Goal: Use online tool/utility: Utilize a website feature to perform a specific function

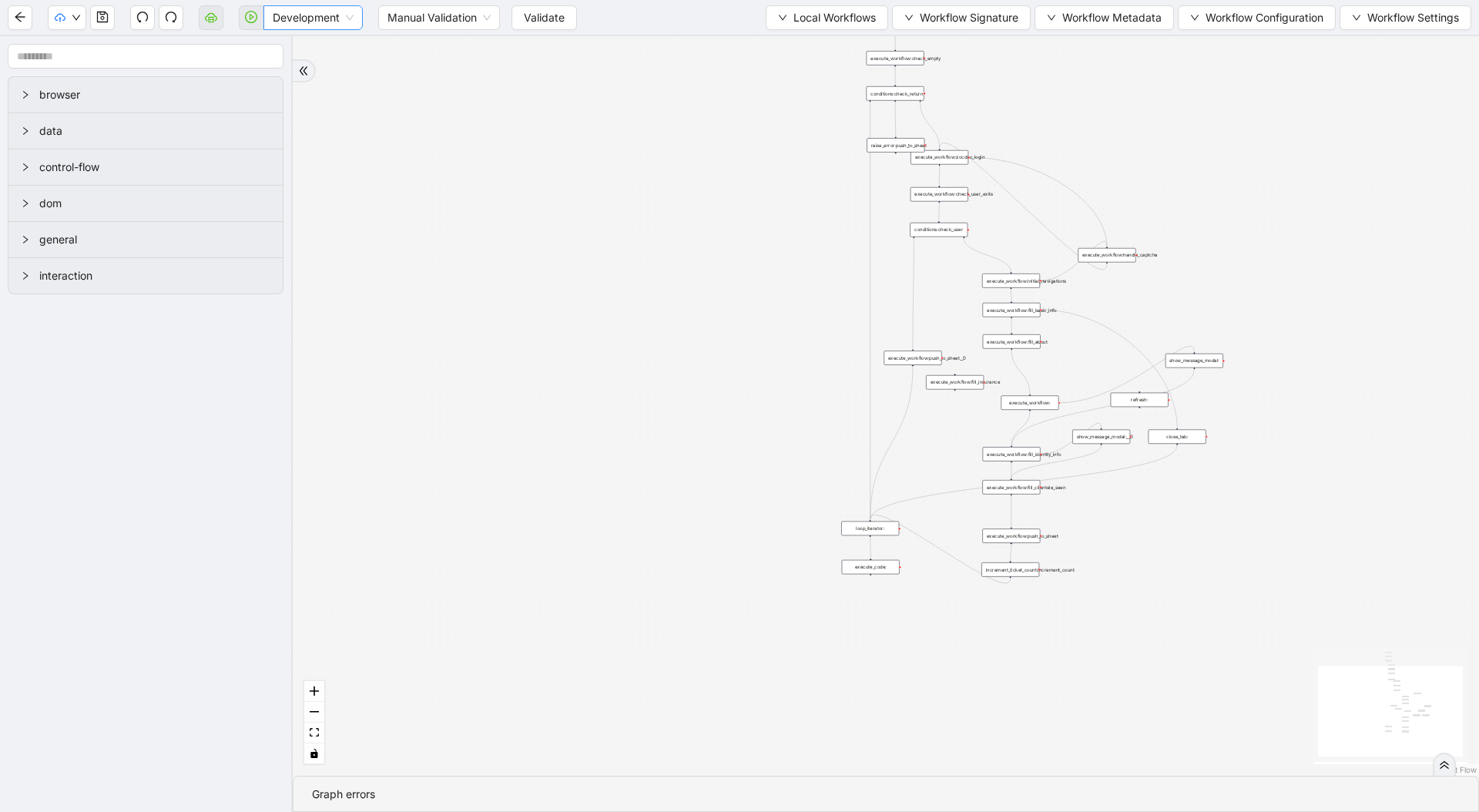
click at [343, 25] on span "Development" at bounding box center [313, 18] width 81 height 23
click at [332, 80] on div "Production" at bounding box center [313, 73] width 75 height 17
drag, startPoint x: 536, startPoint y: 12, endPoint x: 12, endPoint y: 84, distance: 528.9
click at [536, 12] on span "Validate" at bounding box center [531, 18] width 41 height 17
click at [255, 20] on icon "play-circle" at bounding box center [251, 17] width 12 height 12
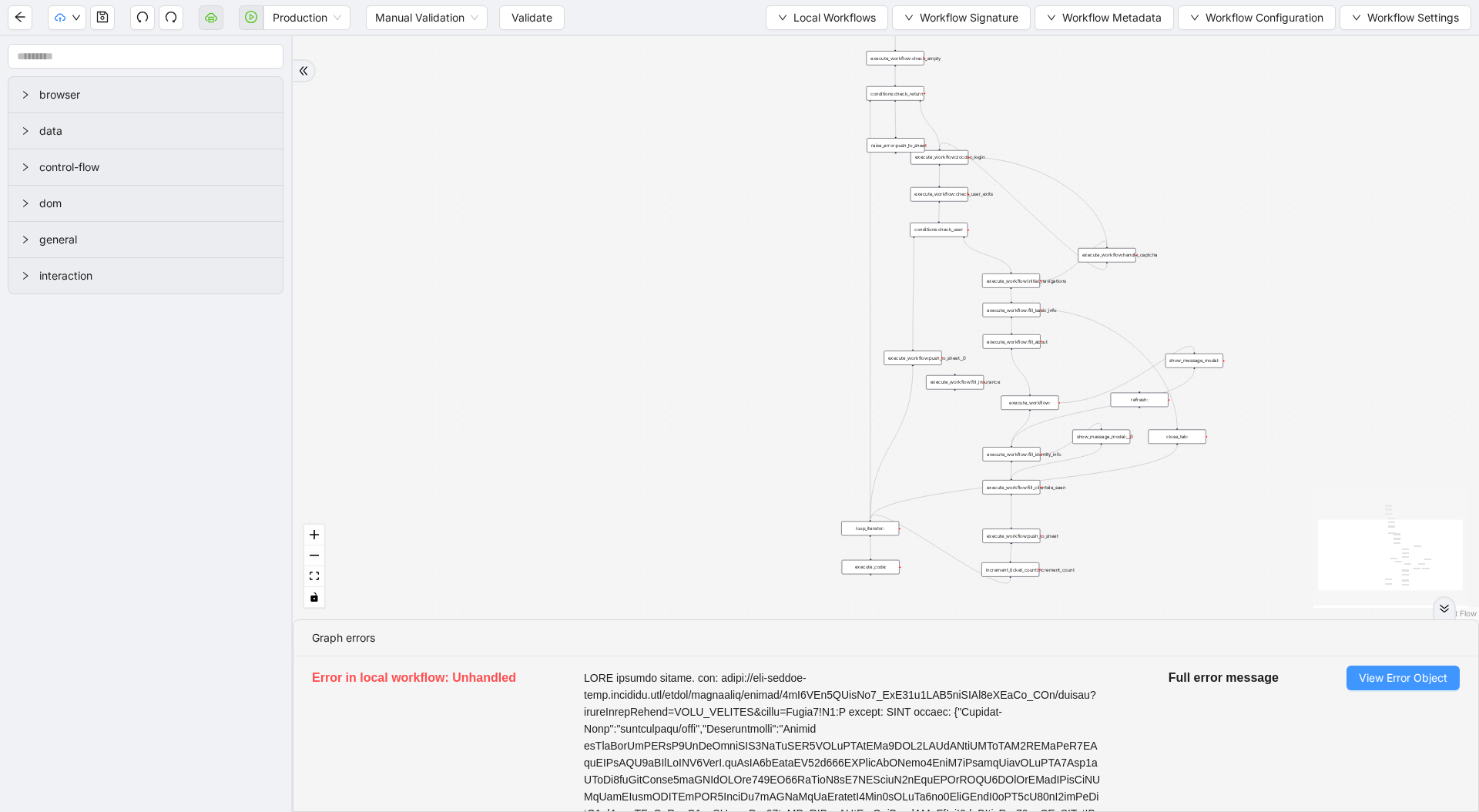
click at [1395, 681] on span "View Error Object" at bounding box center [1403, 678] width 89 height 17
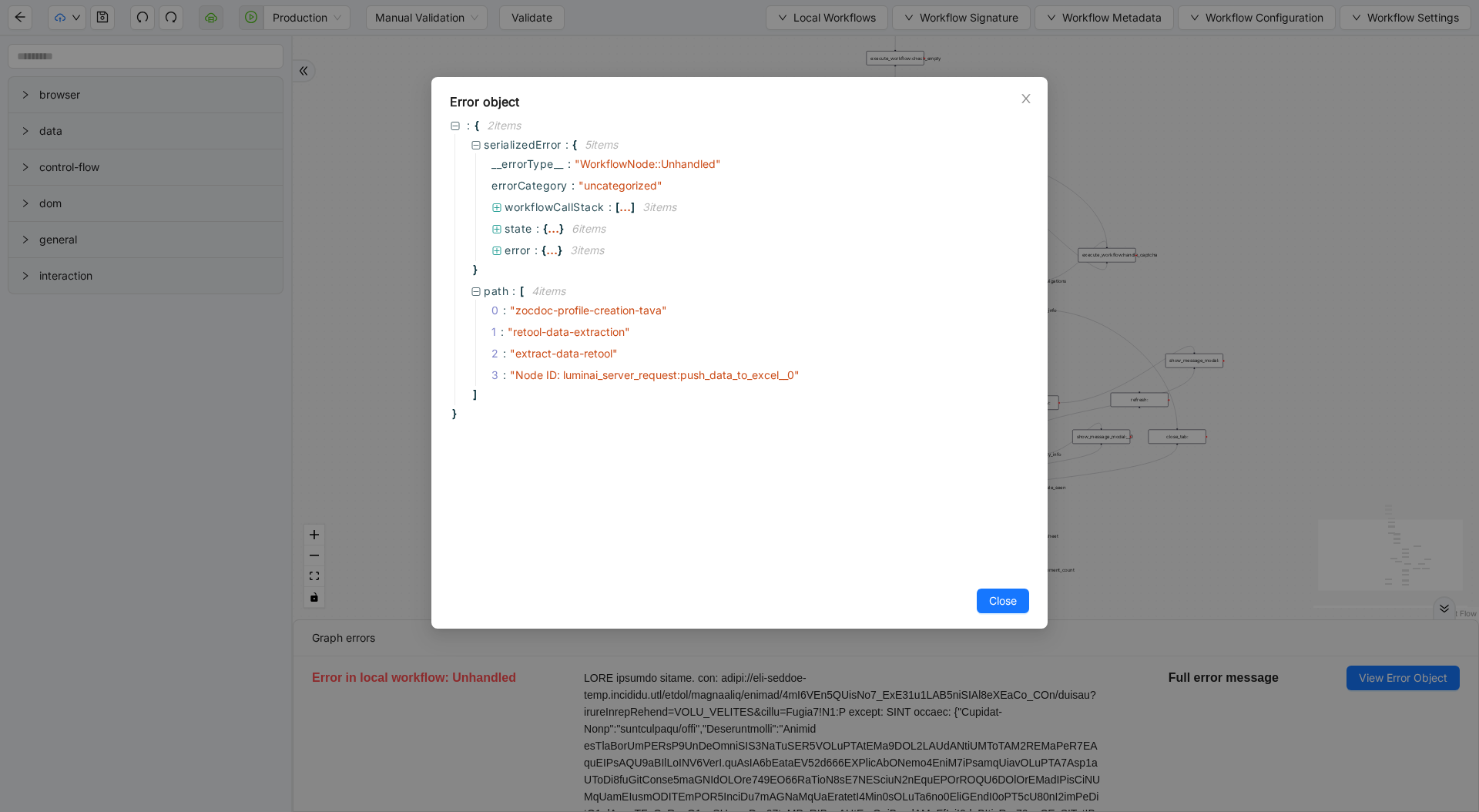
click at [1160, 446] on div "Error object : { 2 item s serializedError : { 5 item s __errorType__ : " Workfl…" at bounding box center [740, 406] width 1479 height 812
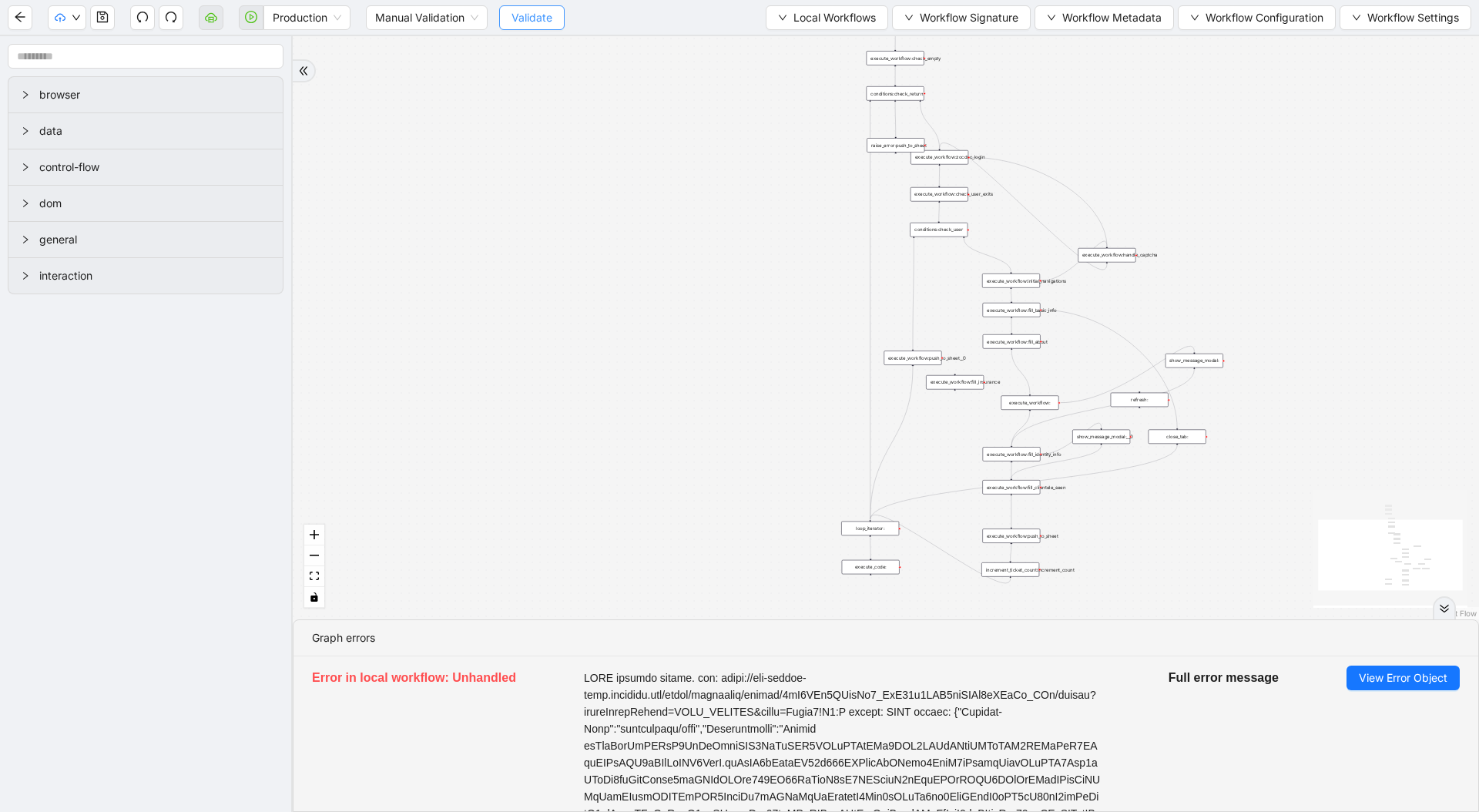
click at [530, 14] on span "Validate" at bounding box center [531, 18] width 41 height 17
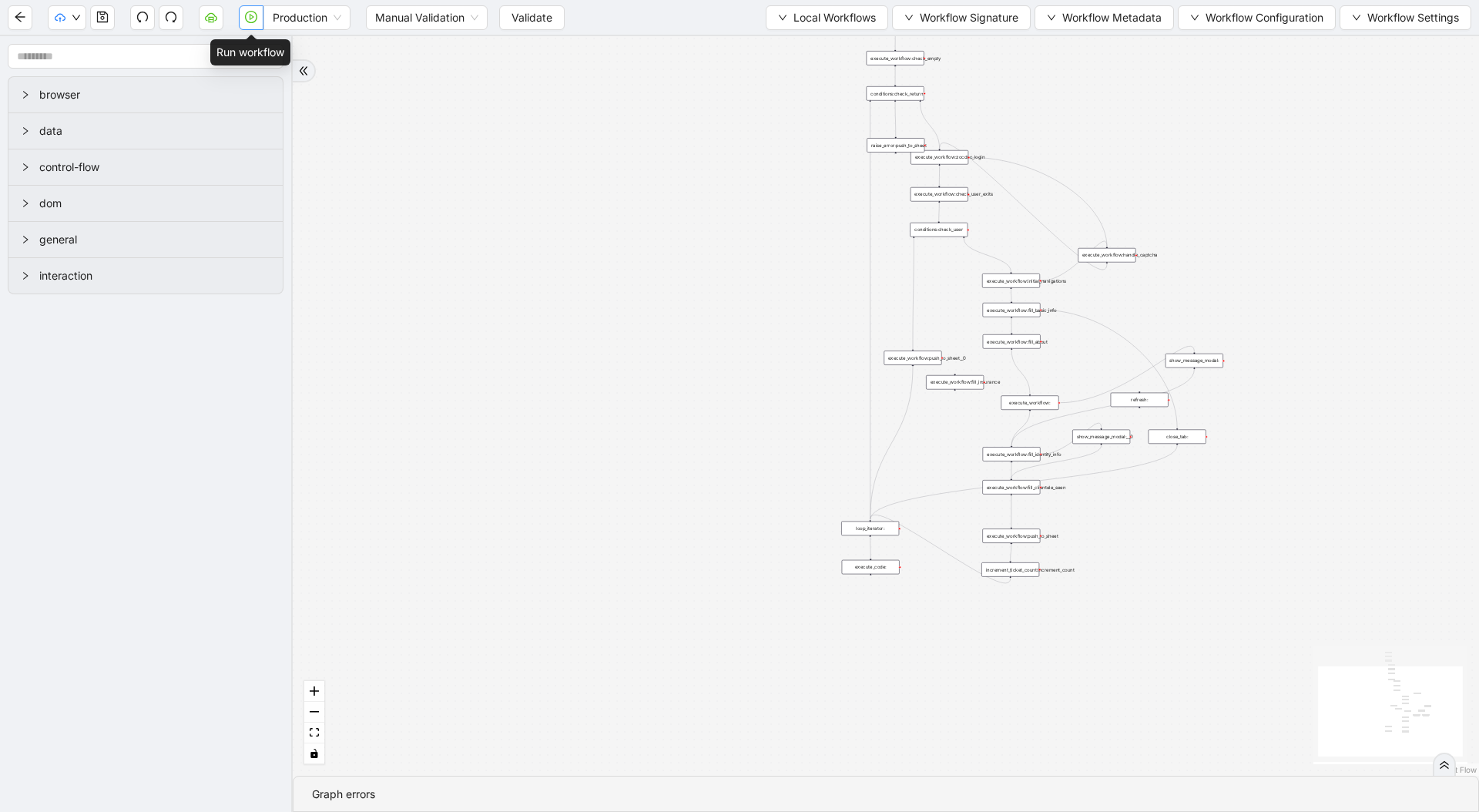
click at [245, 13] on icon "play-circle" at bounding box center [251, 17] width 12 height 12
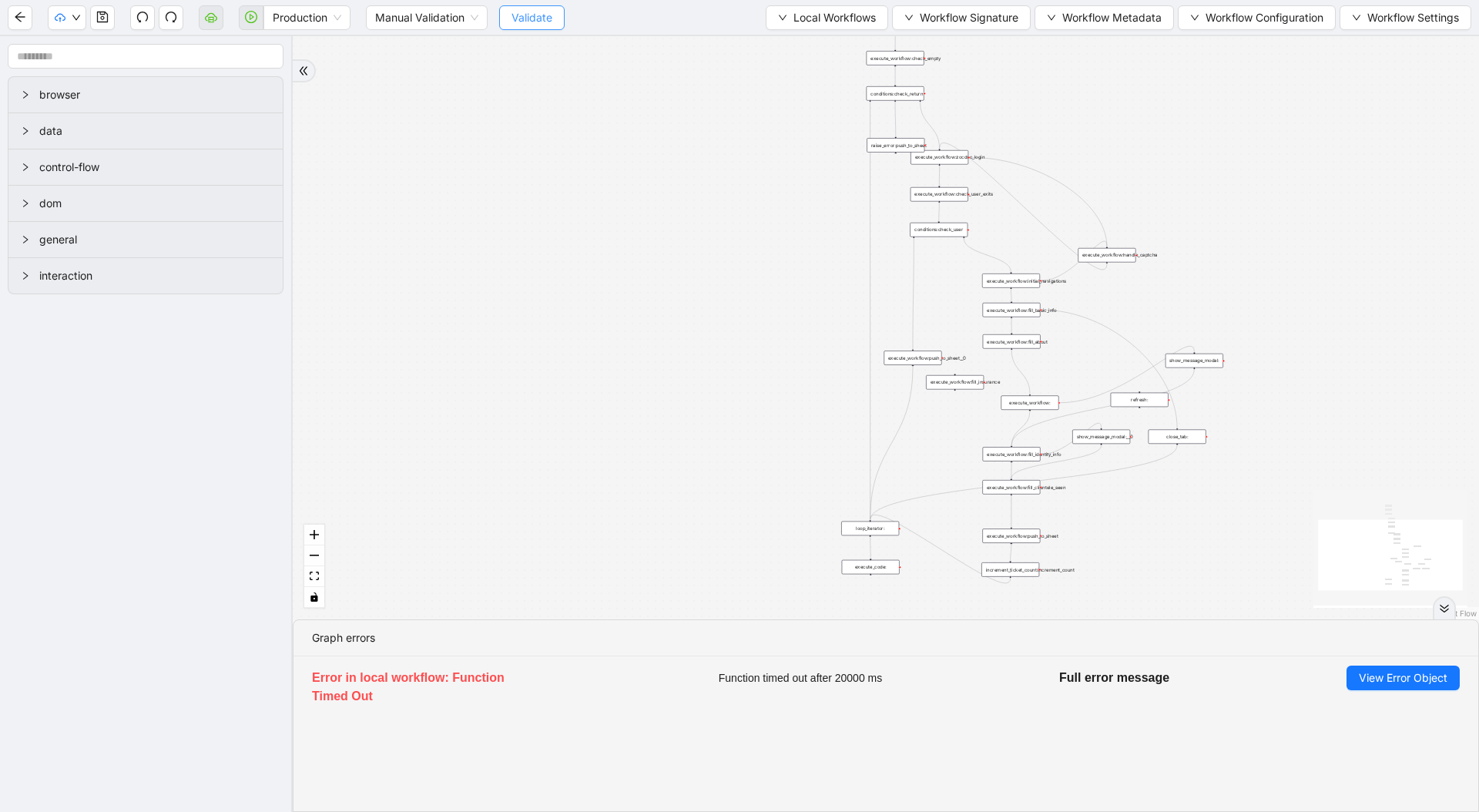
click at [530, 29] on button "Validate" at bounding box center [531, 18] width 66 height 25
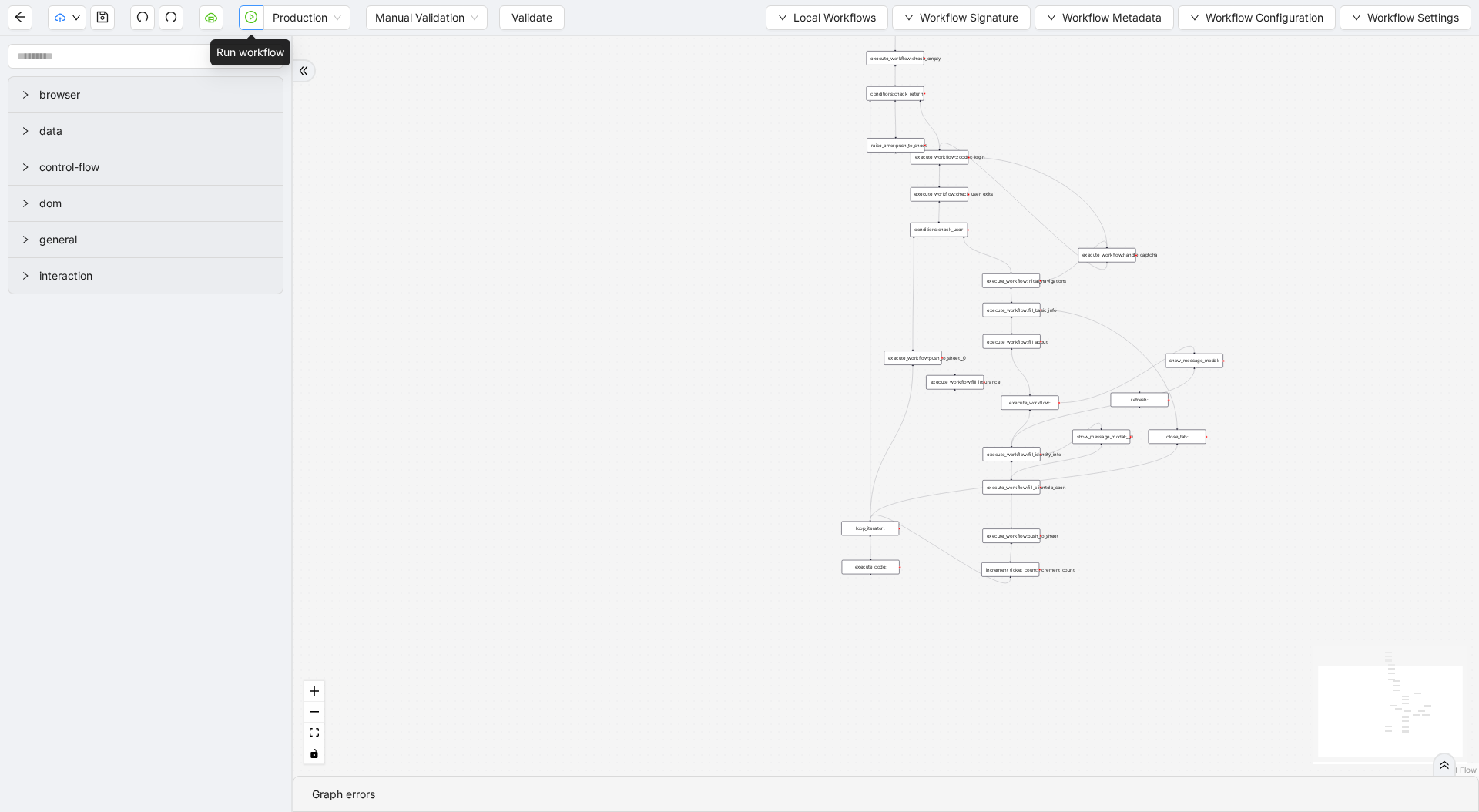
click at [252, 23] on button "button" at bounding box center [251, 18] width 25 height 25
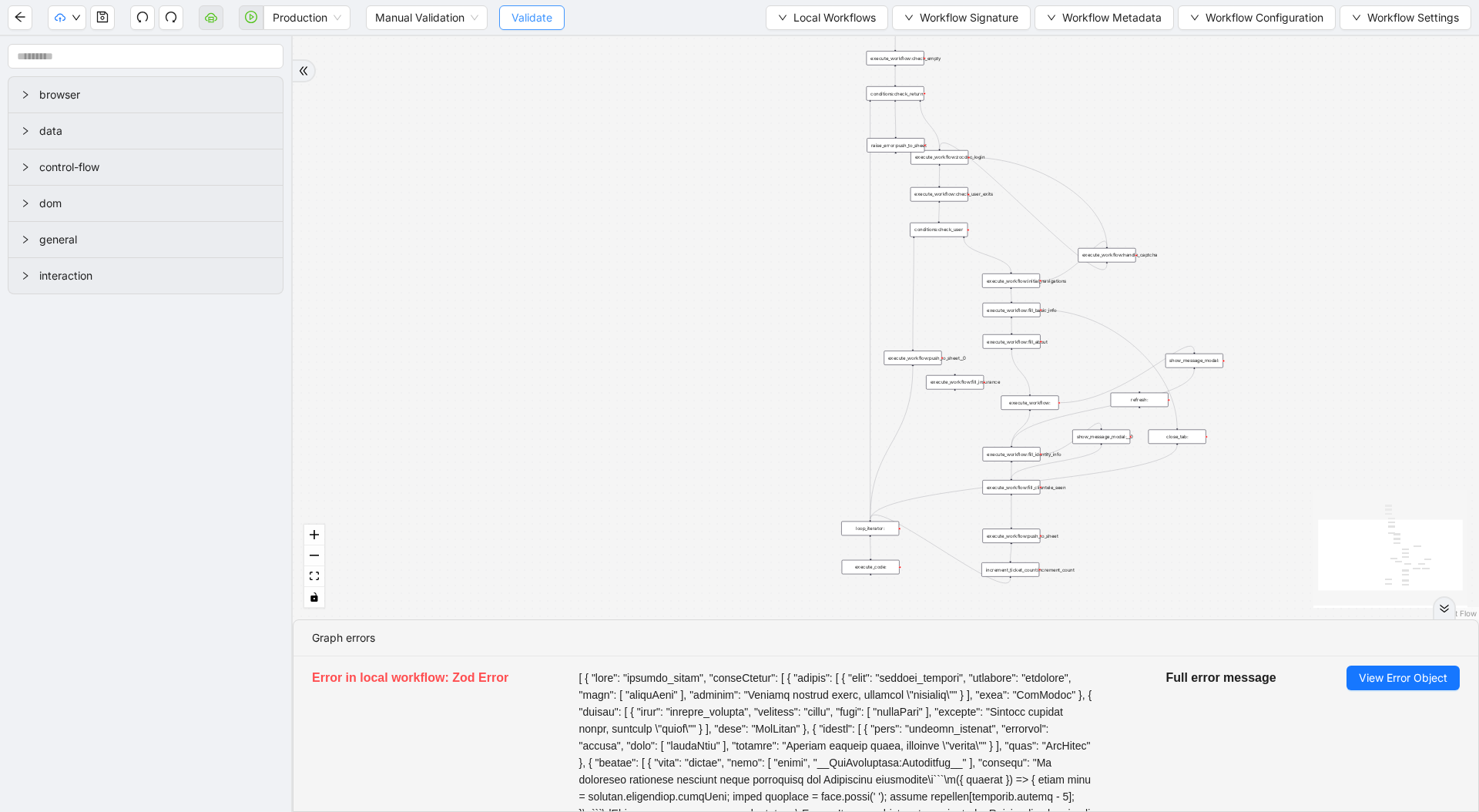
click at [541, 27] on button "Validate" at bounding box center [531, 18] width 66 height 25
click at [516, 16] on span "Validate" at bounding box center [531, 18] width 41 height 17
click at [546, 17] on span "Validate" at bounding box center [531, 18] width 41 height 17
click at [537, 24] on span "Validate" at bounding box center [531, 18] width 41 height 17
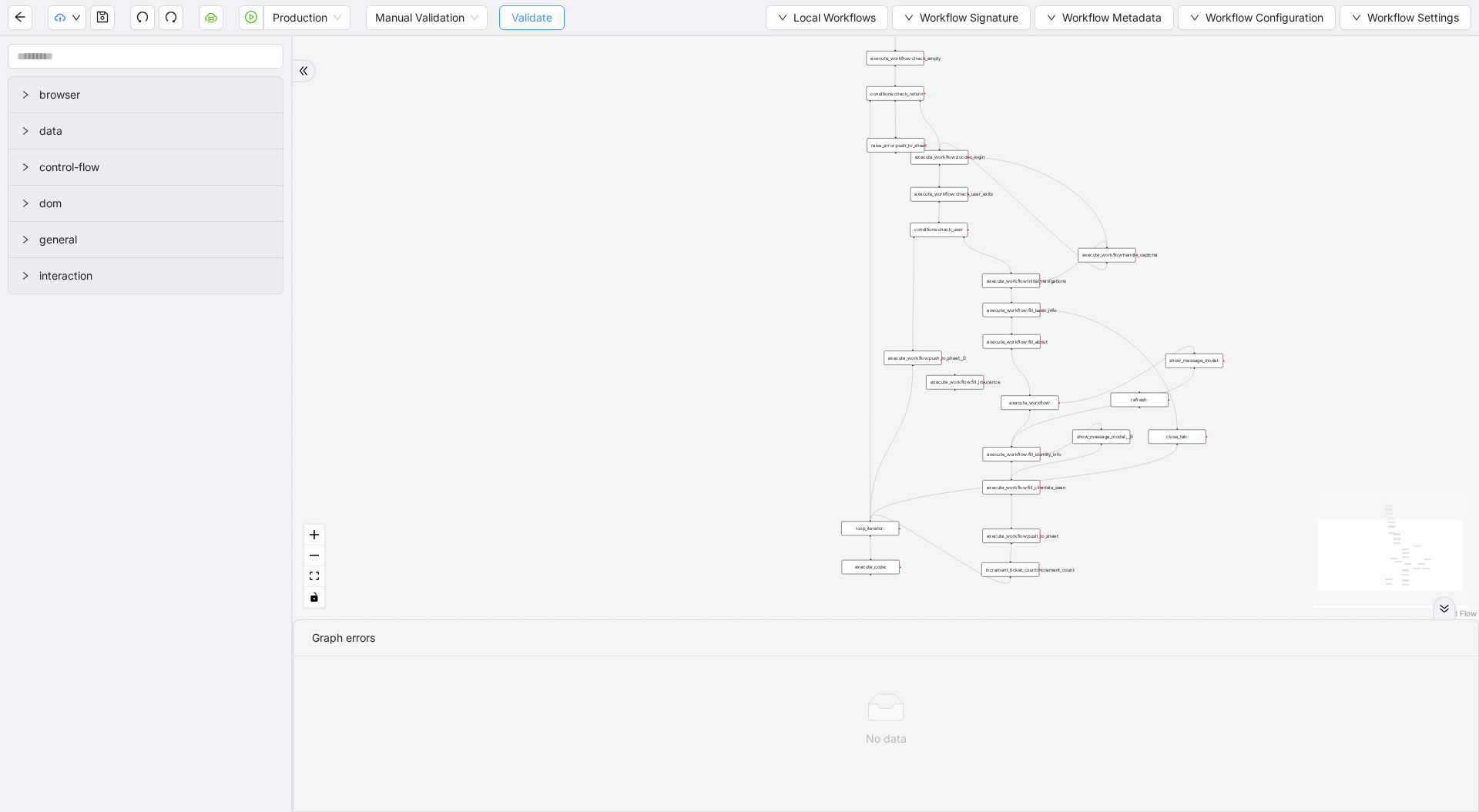
click at [537, 24] on span "Validate" at bounding box center [531, 18] width 41 height 17
click at [534, 20] on span "Validate" at bounding box center [531, 18] width 41 height 17
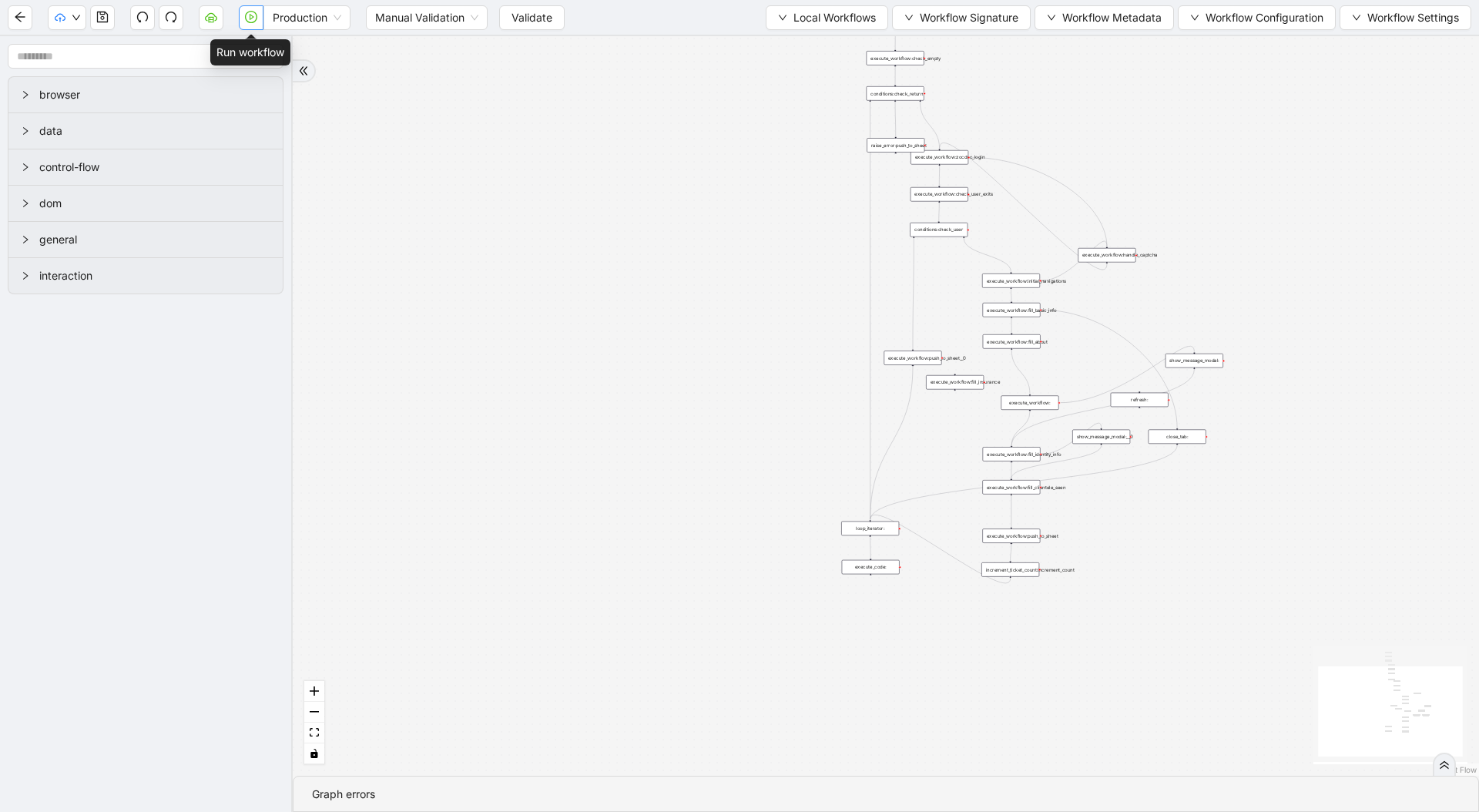
click at [252, 26] on button "button" at bounding box center [251, 18] width 25 height 25
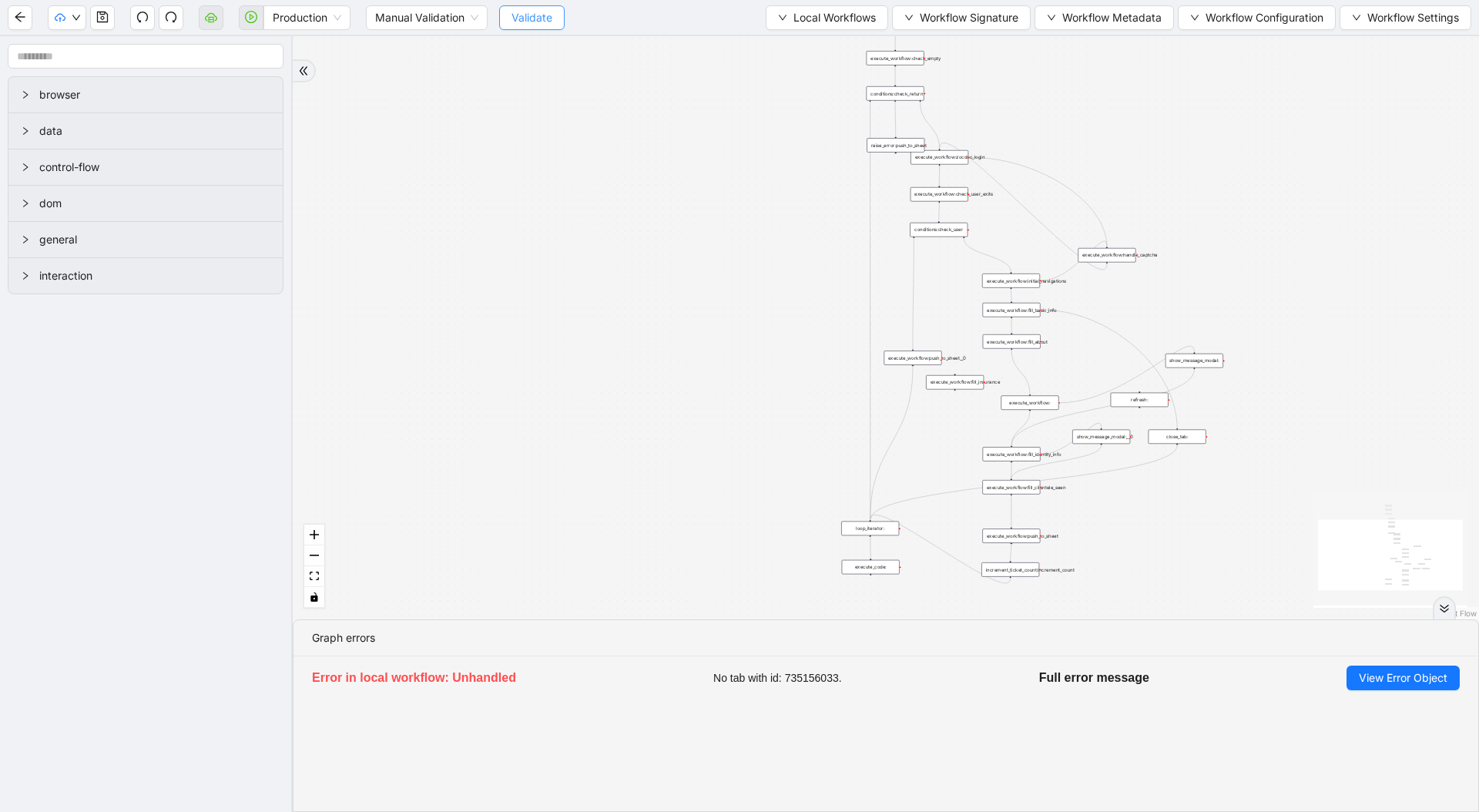
click at [517, 23] on span "Validate" at bounding box center [531, 18] width 41 height 17
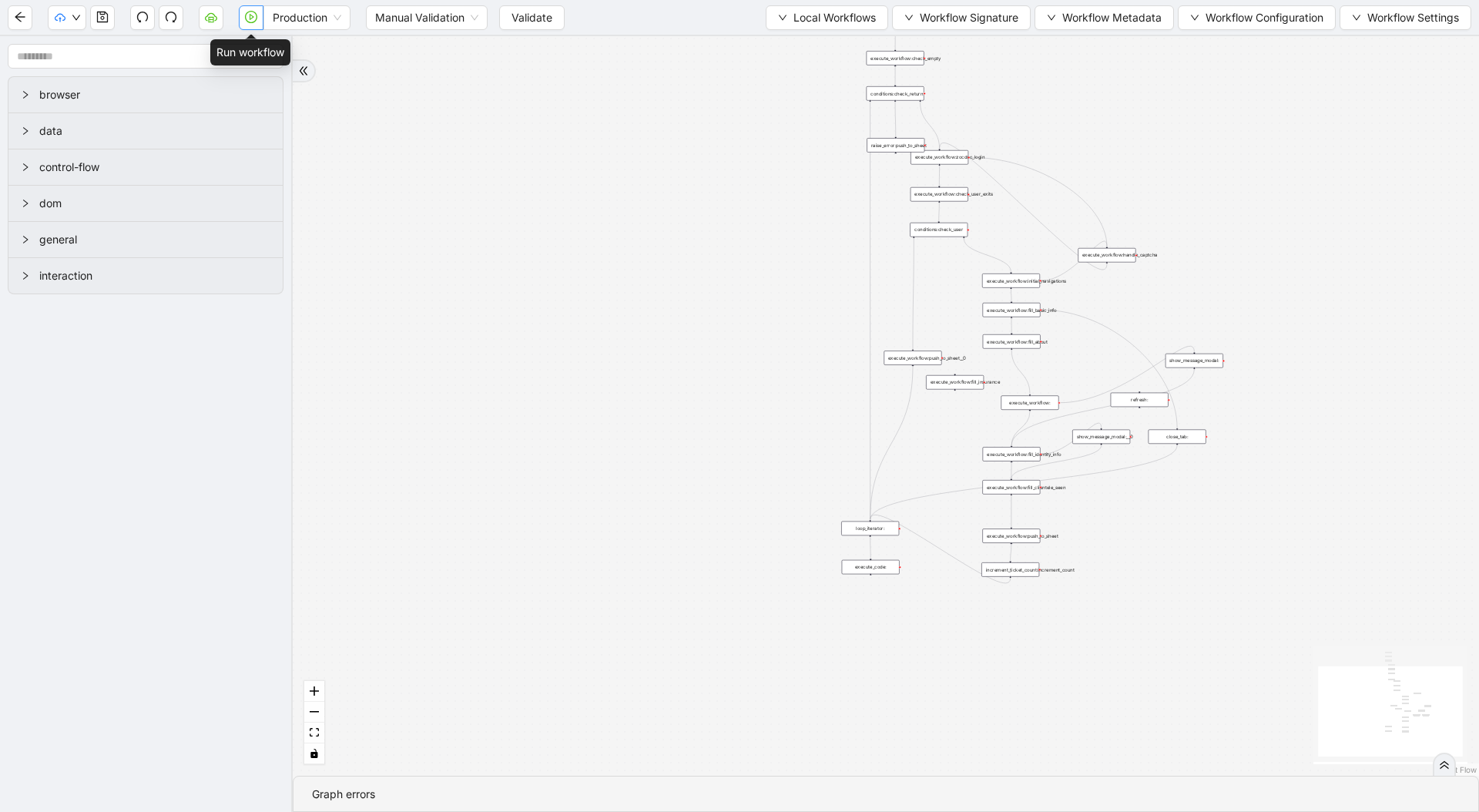
click at [245, 17] on icon "play-circle" at bounding box center [251, 17] width 12 height 12
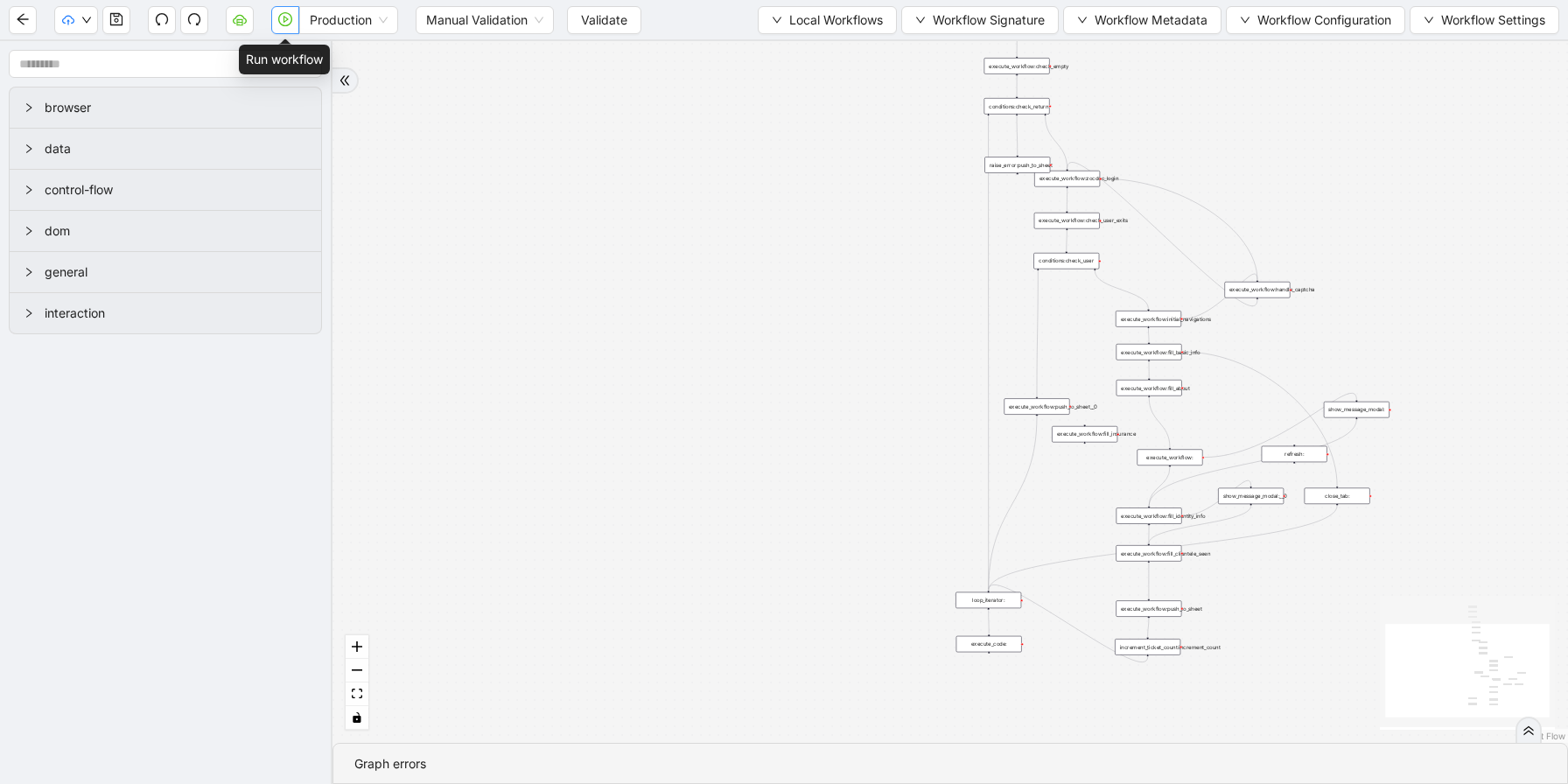
click at [282, 23] on icon "play-circle" at bounding box center [285, 19] width 14 height 14
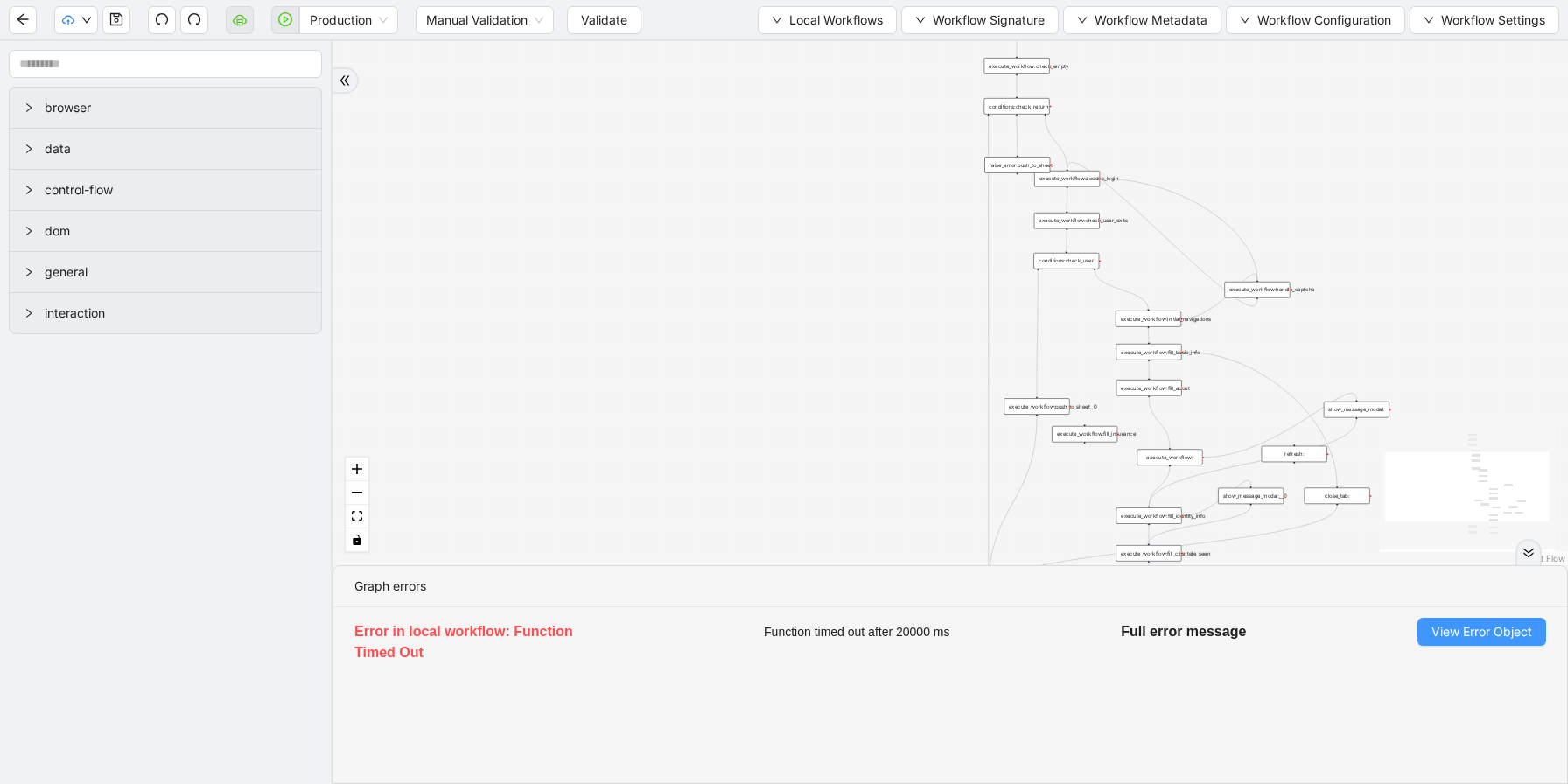
click at [1481, 628] on span "View Error Object" at bounding box center [1481, 631] width 101 height 19
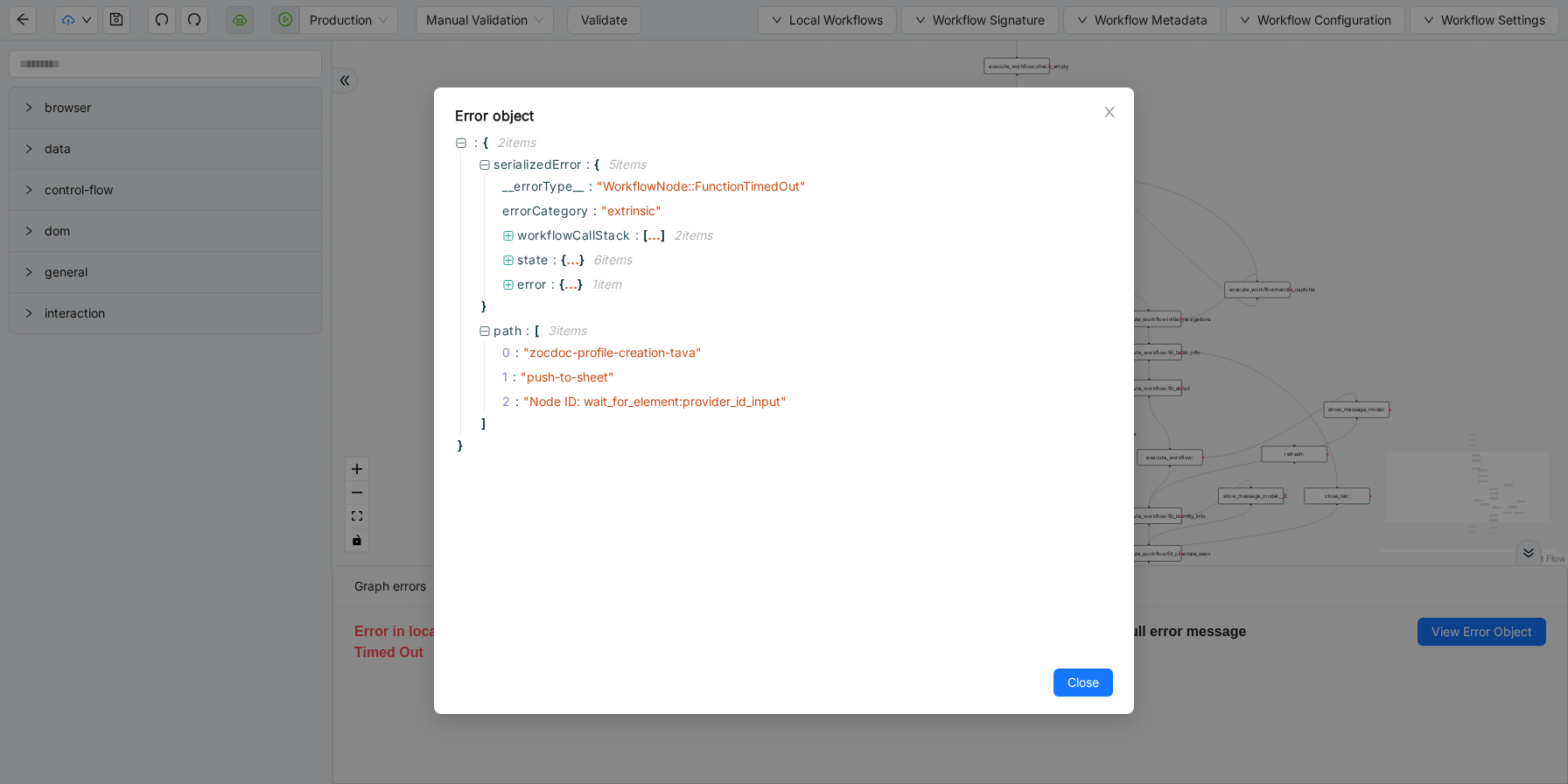
click at [1303, 211] on div "Error object : { 2 item s serializedError : { 5 item s __errorType__ : " Workfl…" at bounding box center [784, 392] width 1568 height 784
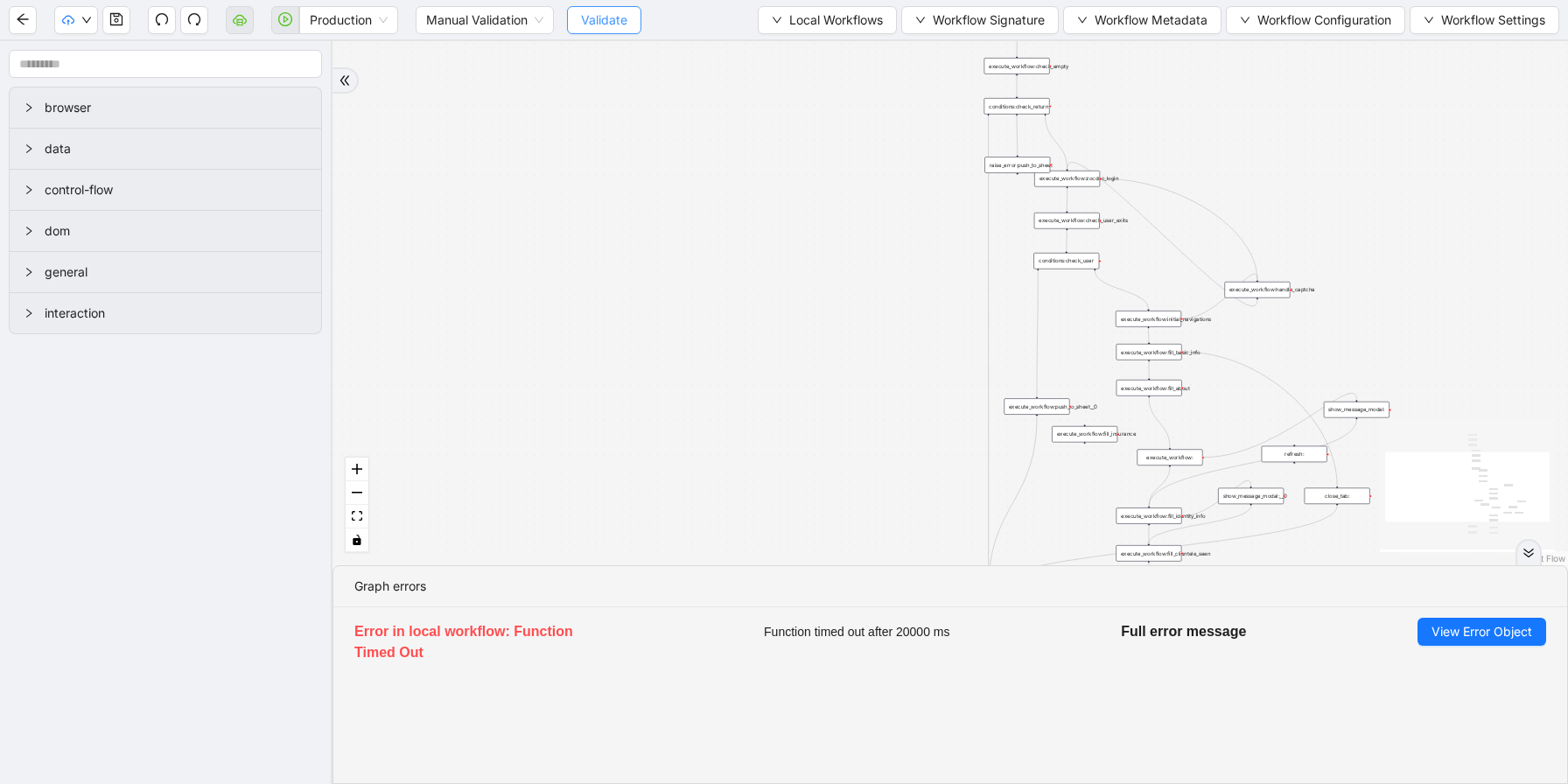
click at [602, 18] on span "Validate" at bounding box center [603, 20] width 46 height 19
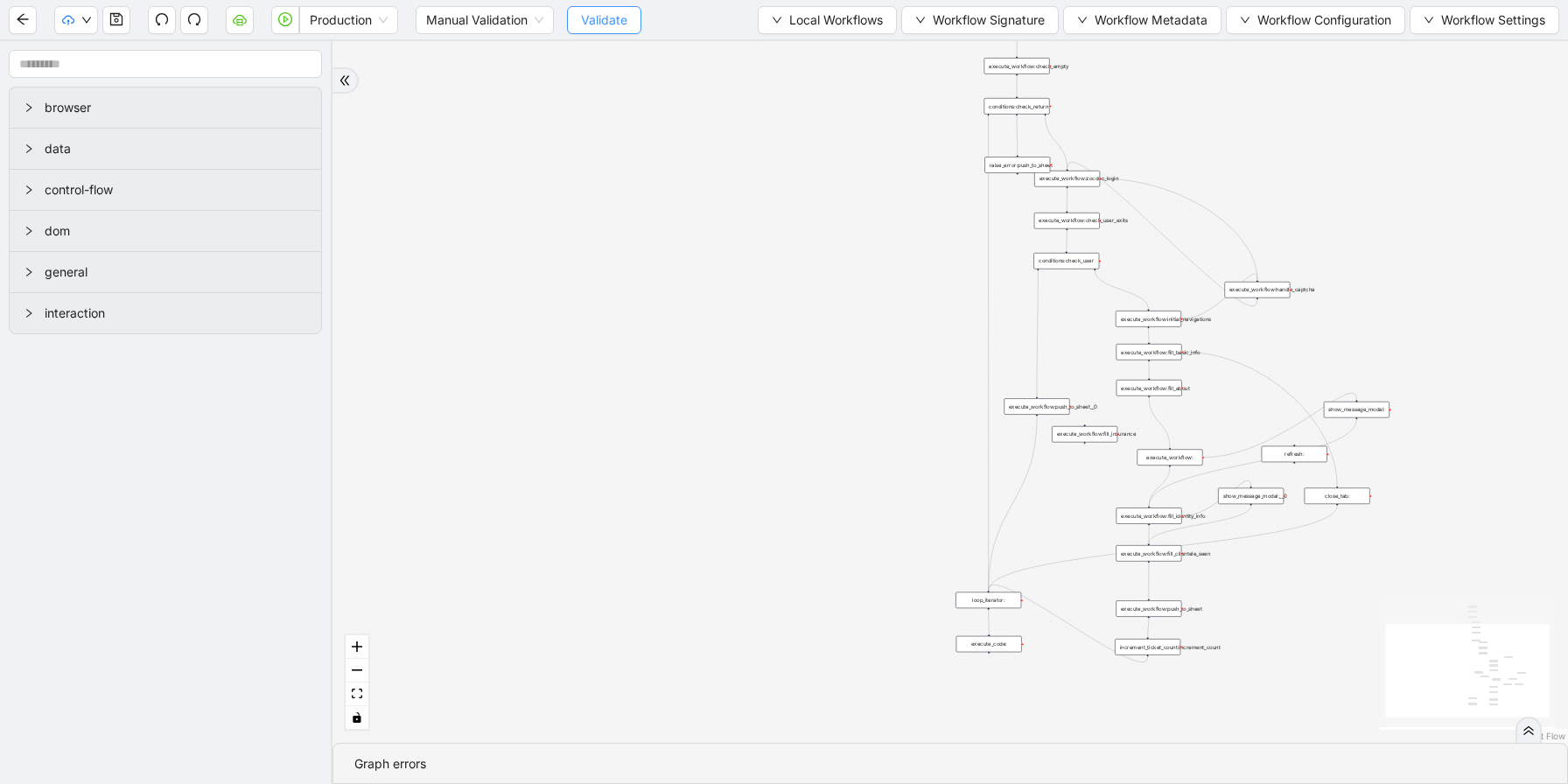
click at [609, 19] on span "Validate" at bounding box center [603, 20] width 46 height 19
click at [273, 19] on button "button" at bounding box center [285, 20] width 28 height 28
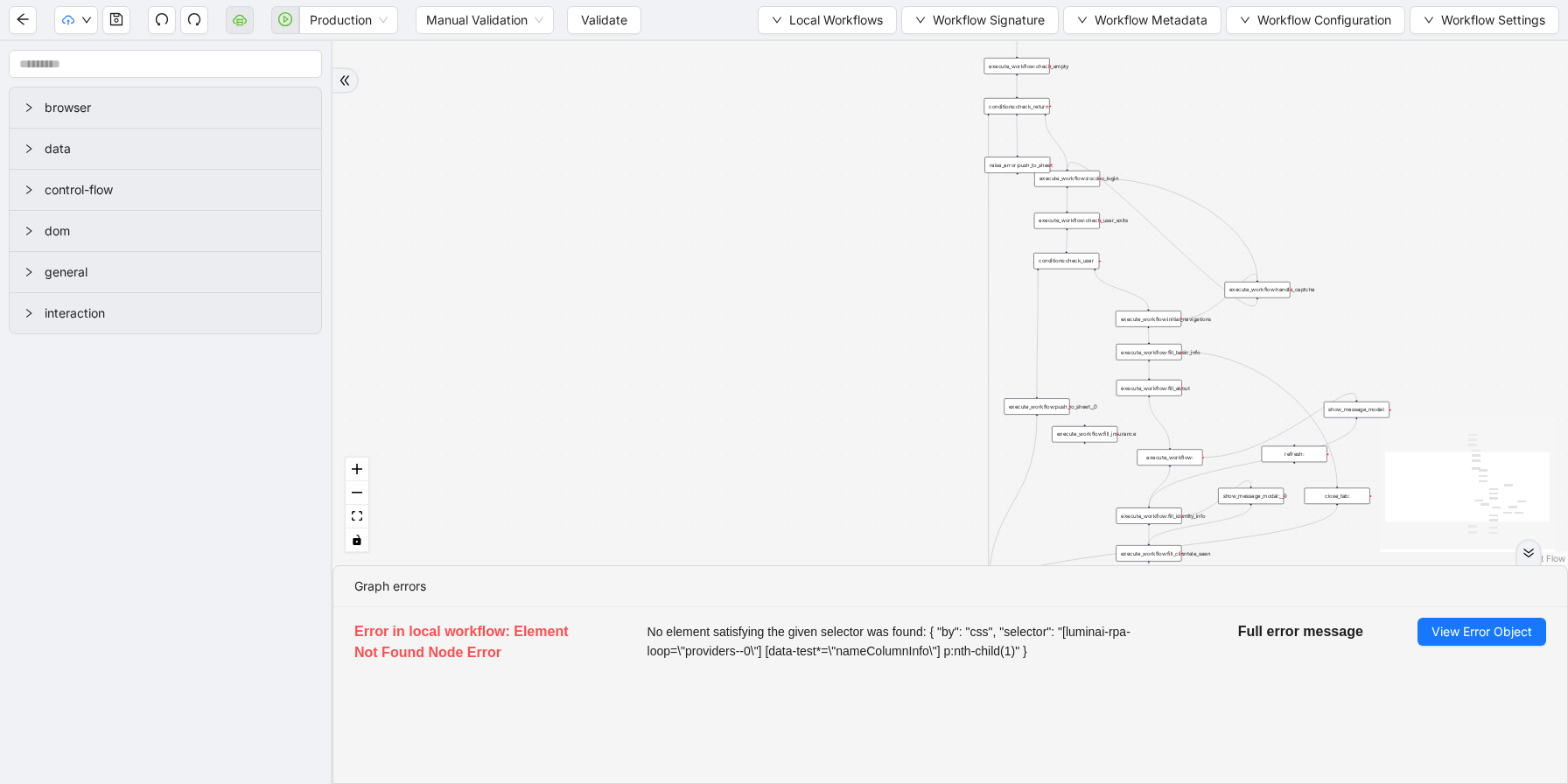
click at [1104, 630] on span "No element satisfying the given selector was found: { "by": "css", "selector": …" at bounding box center [916, 641] width 537 height 39
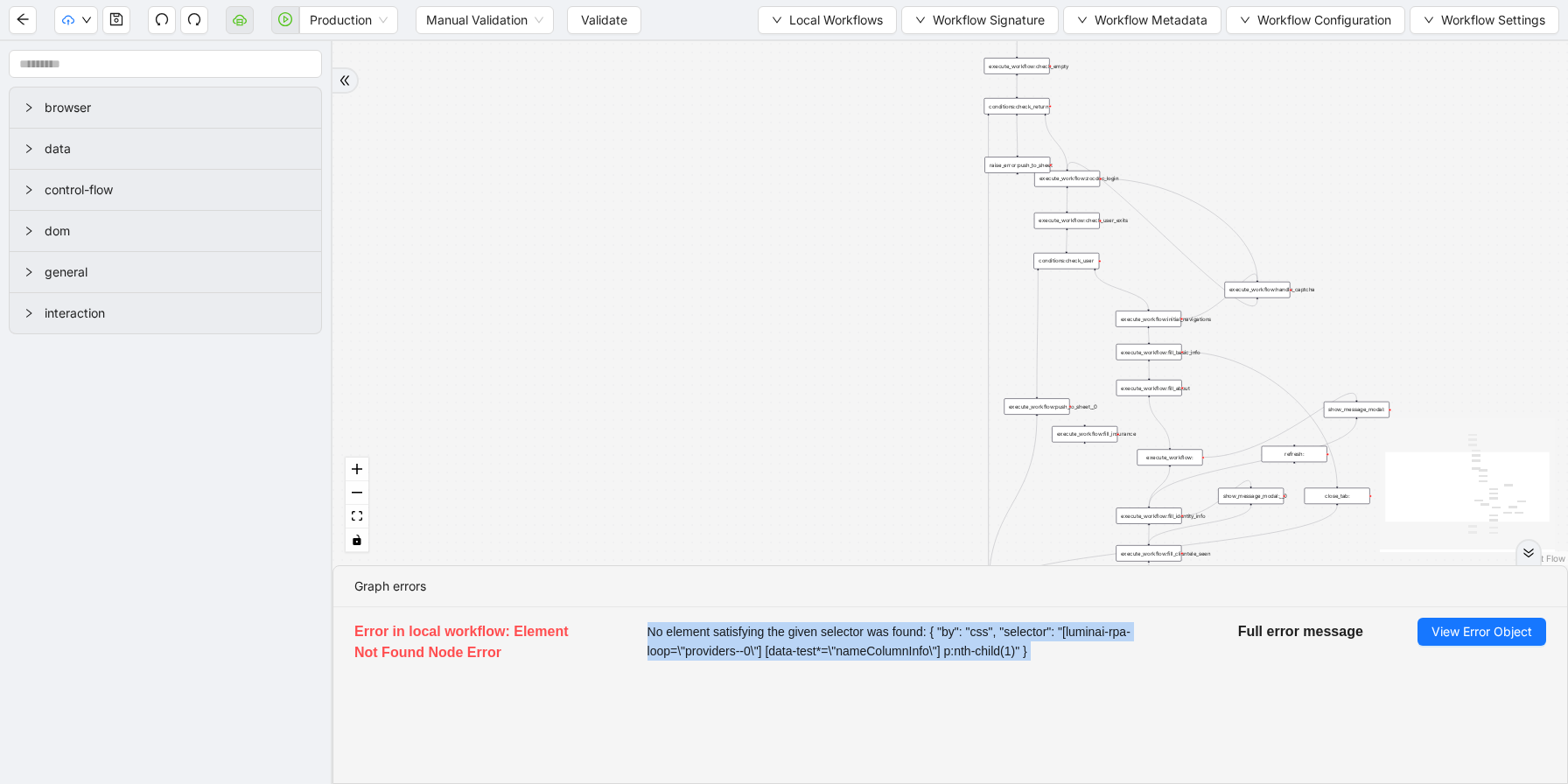
click at [1104, 630] on span "No element satisfying the given selector was found: { "by": "css", "selector": …" at bounding box center [916, 641] width 537 height 39
click at [1444, 631] on span "View Error Object" at bounding box center [1481, 631] width 101 height 19
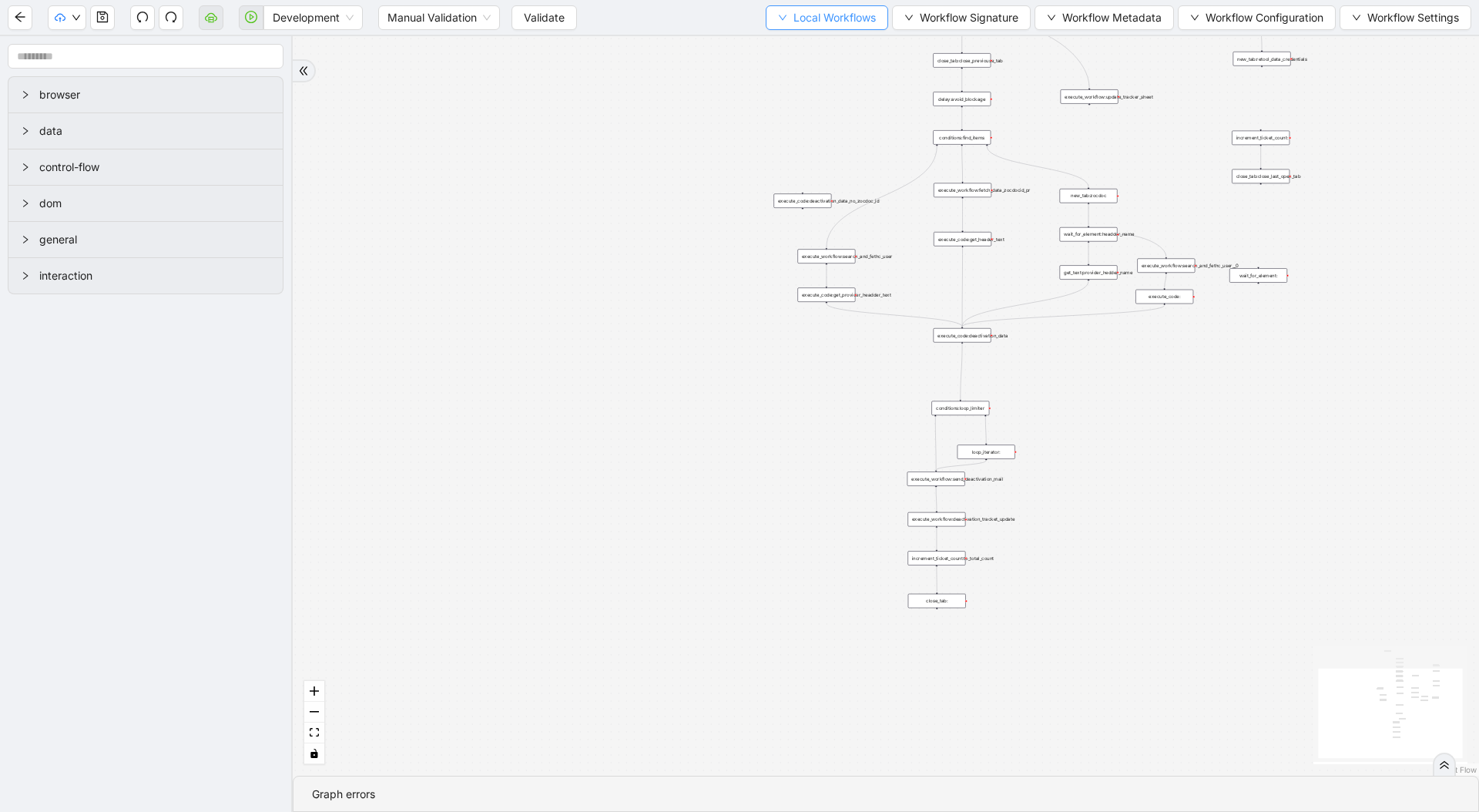
click at [797, 20] on span "Local Workflows" at bounding box center [834, 18] width 83 height 17
click at [787, 39] on span "Select" at bounding box center [820, 48] width 100 height 17
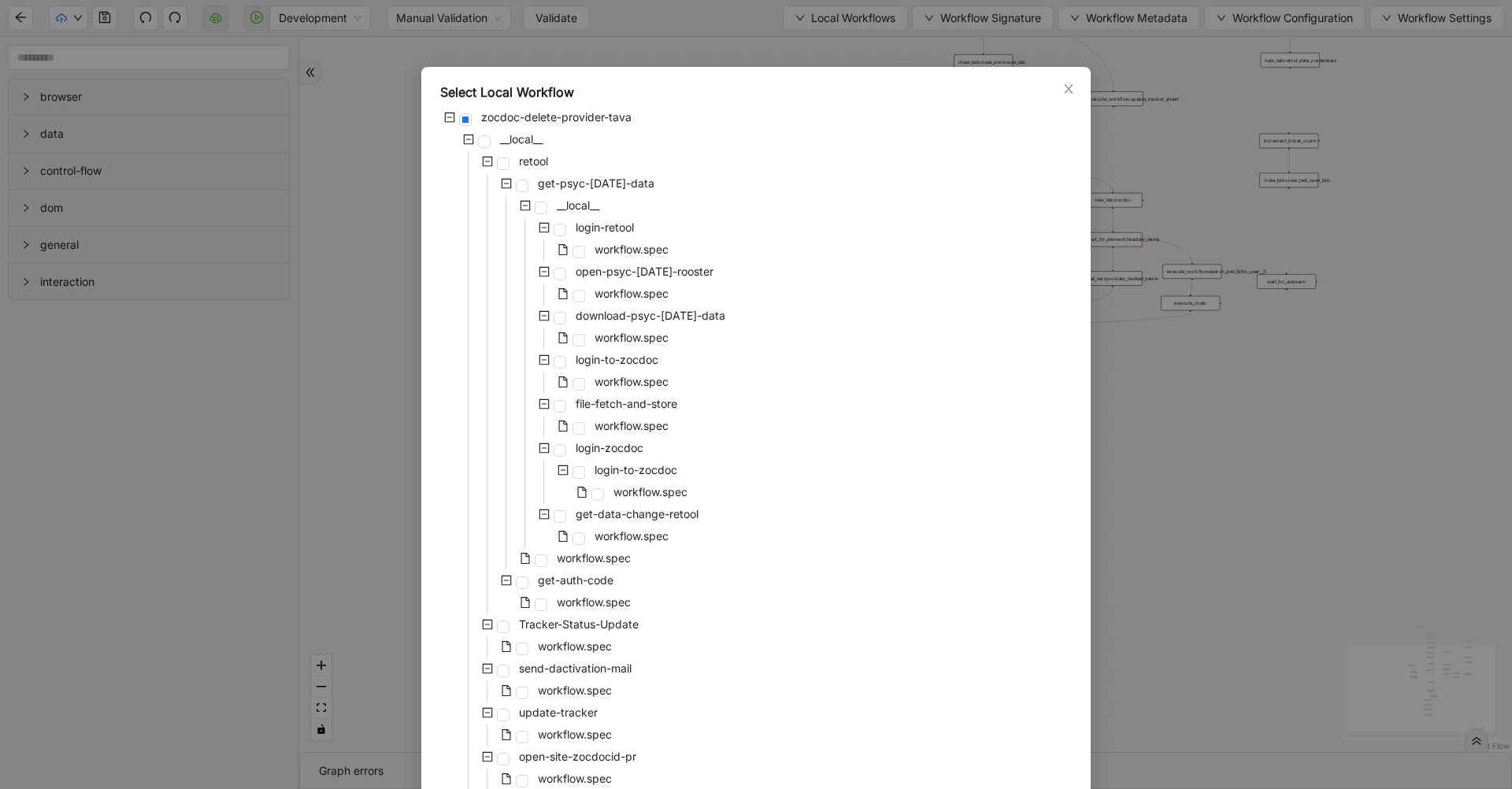
scroll to position [28, 0]
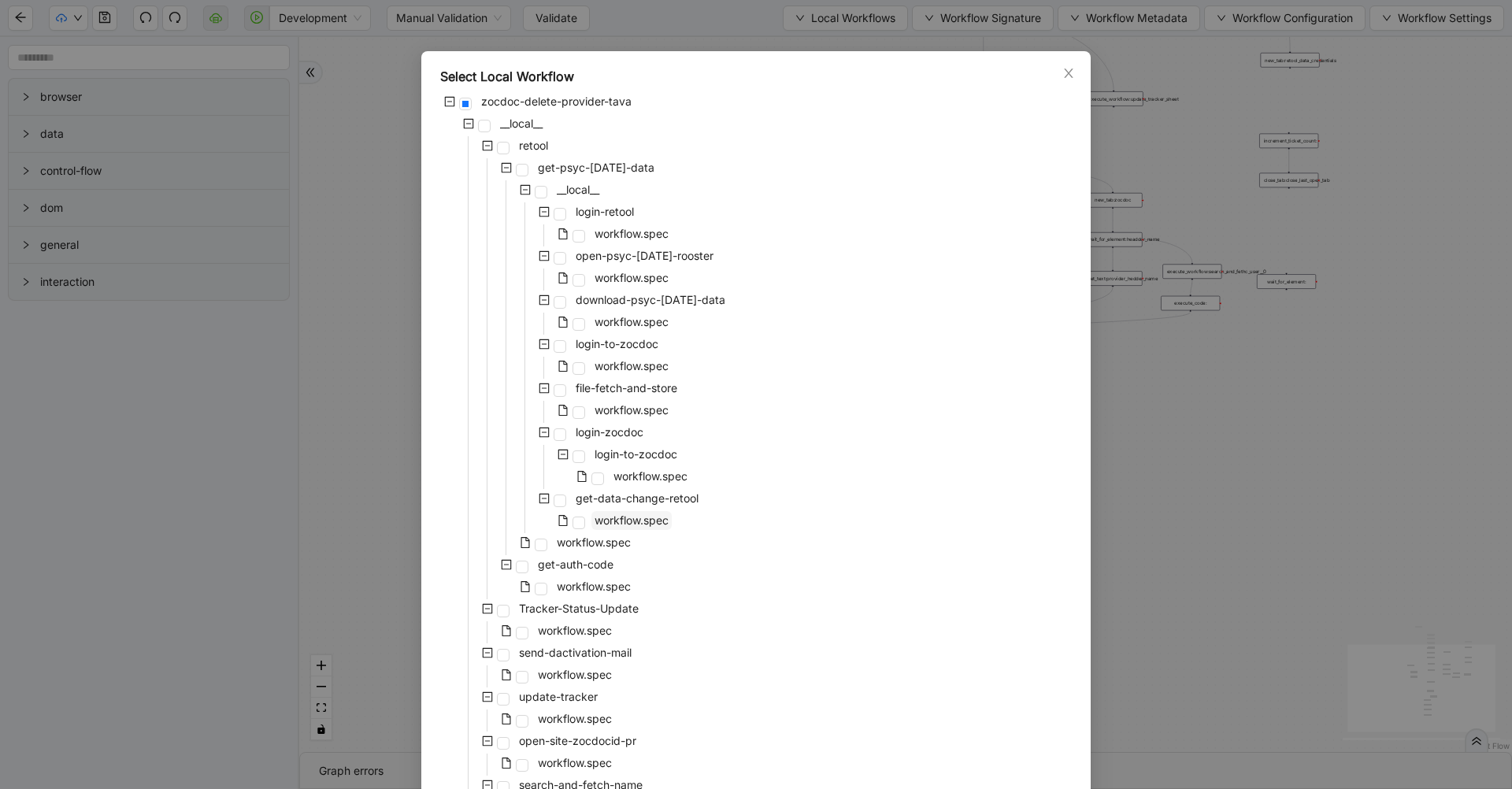
click at [594, 519] on span "workflow.spec" at bounding box center [631, 519] width 74 height 13
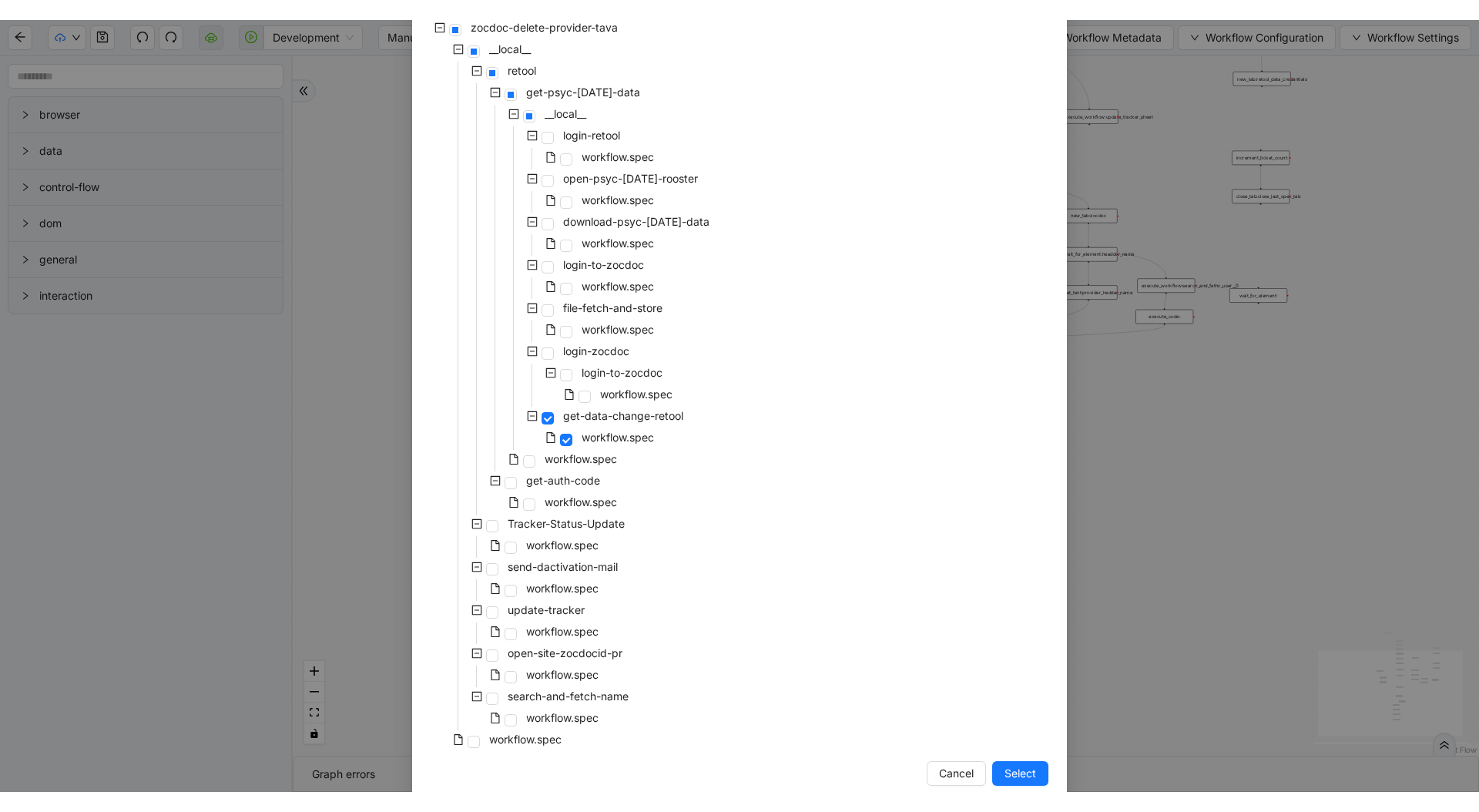
scroll to position [147, 0]
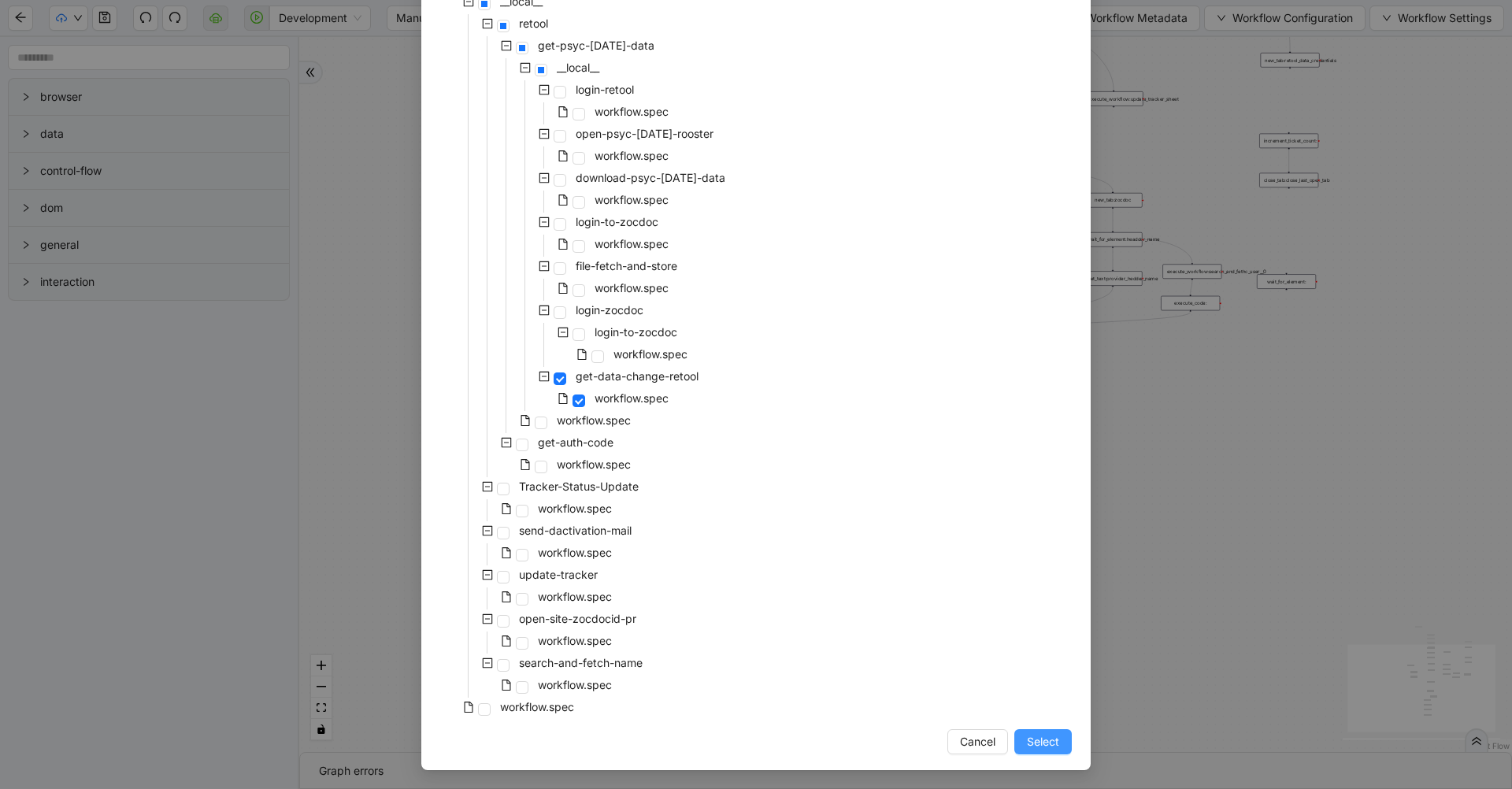
click at [1031, 749] on span "Select" at bounding box center [1042, 742] width 32 height 17
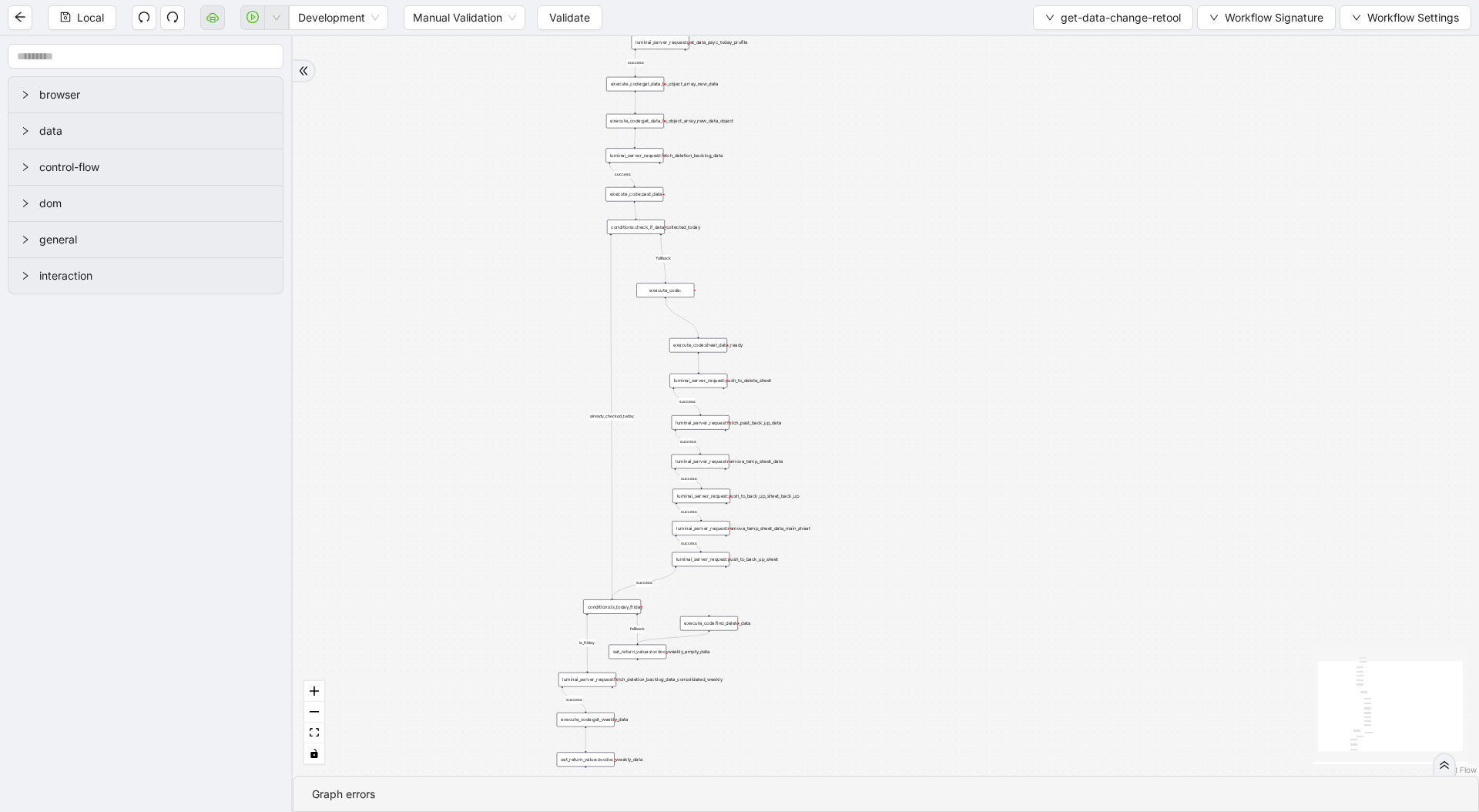
drag, startPoint x: 1121, startPoint y: 343, endPoint x: 918, endPoint y: 460, distance: 234.3
click at [918, 460] on div "success success success success success success fallback is_friday success succ…" at bounding box center [885, 406] width 1186 height 739
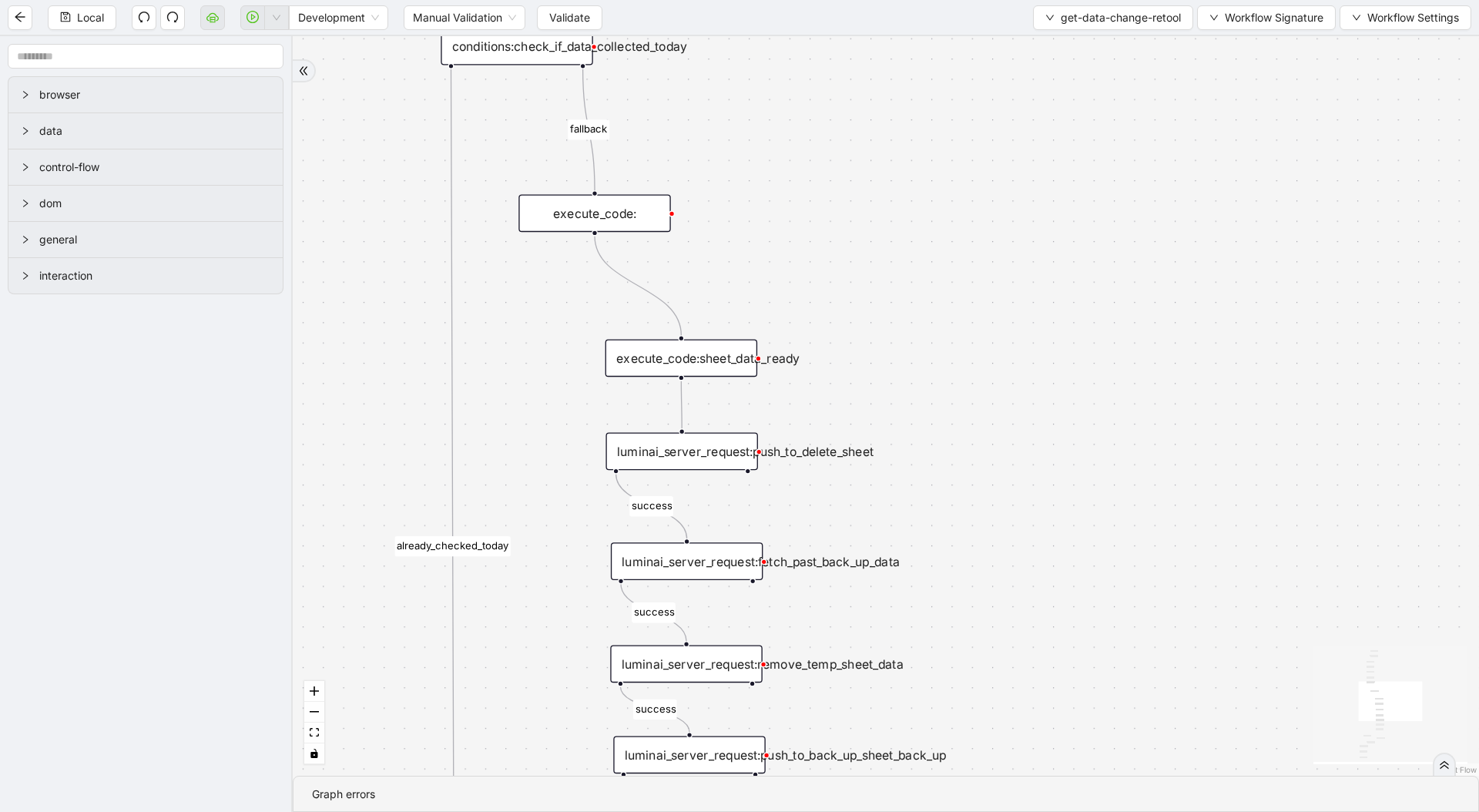
drag, startPoint x: 868, startPoint y: 220, endPoint x: 840, endPoint y: 442, distance: 223.8
click at [840, 442] on div "success success success success success success fallback is_friday success succ…" at bounding box center [885, 406] width 1186 height 739
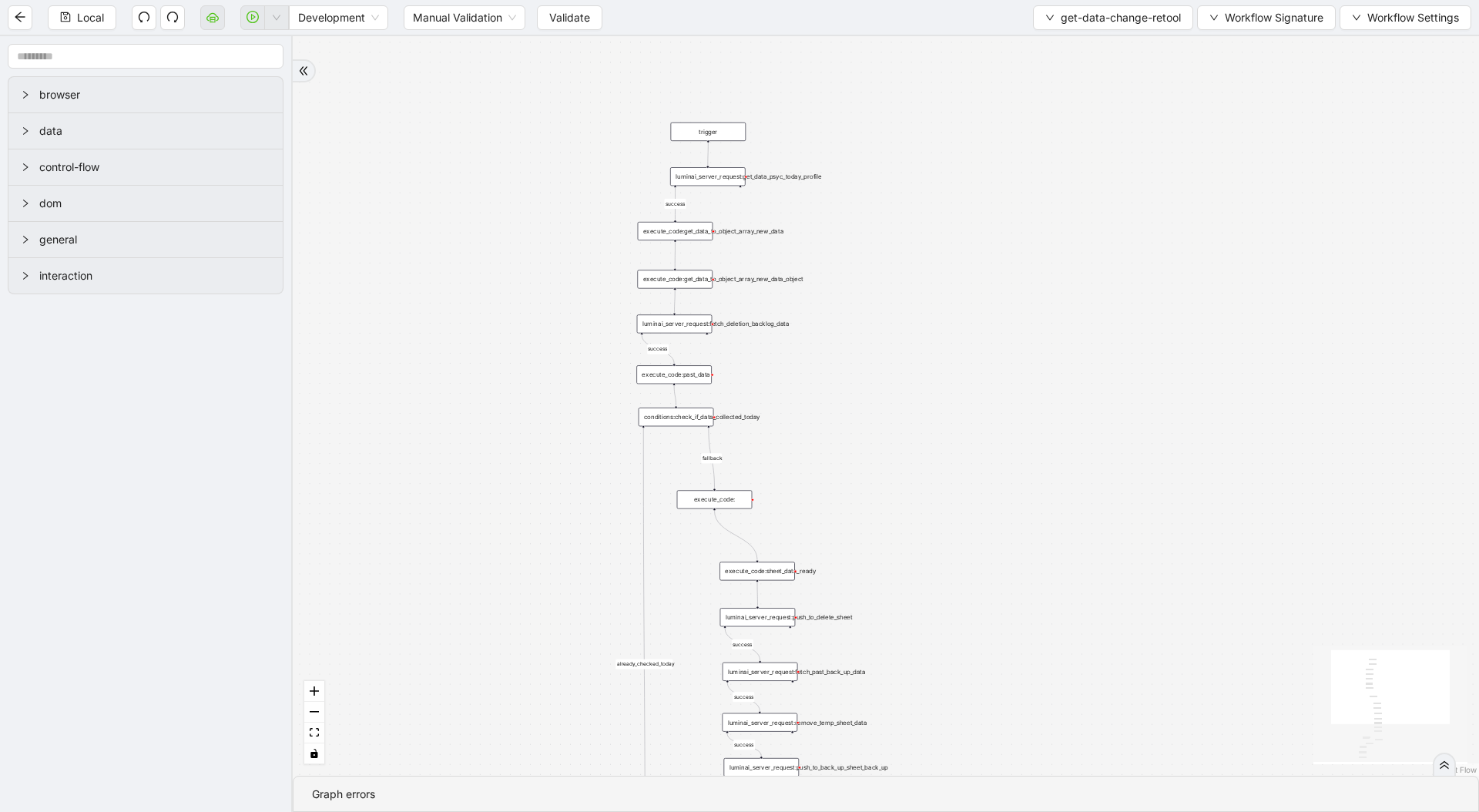
drag, startPoint x: 836, startPoint y: 442, endPoint x: 841, endPoint y: 548, distance: 106.1
click at [843, 553] on div "success success success success success success fallback is_friday success succ…" at bounding box center [885, 406] width 1186 height 739
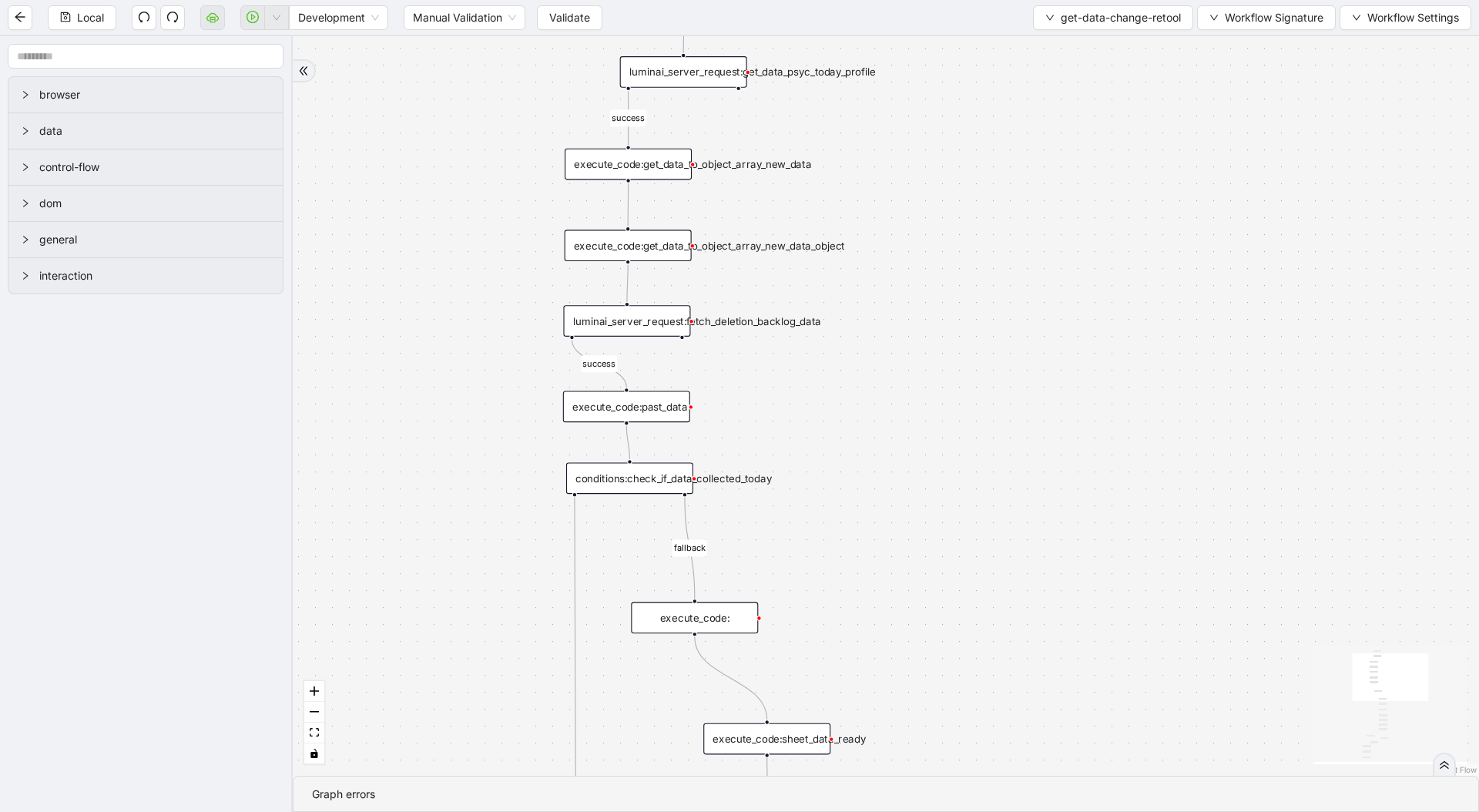
drag, startPoint x: 841, startPoint y: 495, endPoint x: 912, endPoint y: 437, distance: 91.7
click at [912, 437] on div "success success success success success success fallback is_friday success succ…" at bounding box center [885, 406] width 1186 height 739
click at [662, 469] on div "conditions:check_if_data_collected_today" at bounding box center [629, 479] width 127 height 32
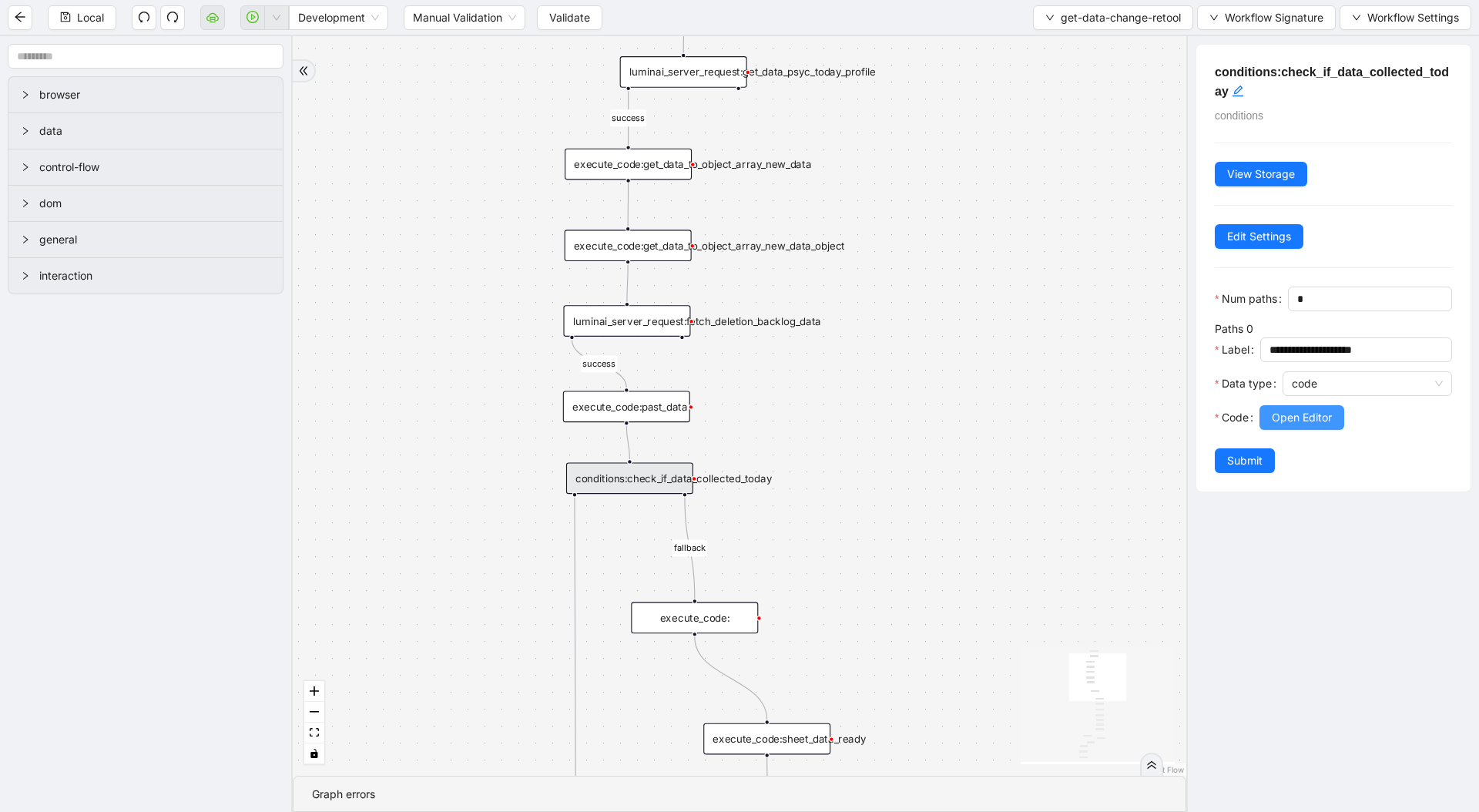
click at [1295, 419] on span "Open Editor" at bounding box center [1301, 418] width 60 height 17
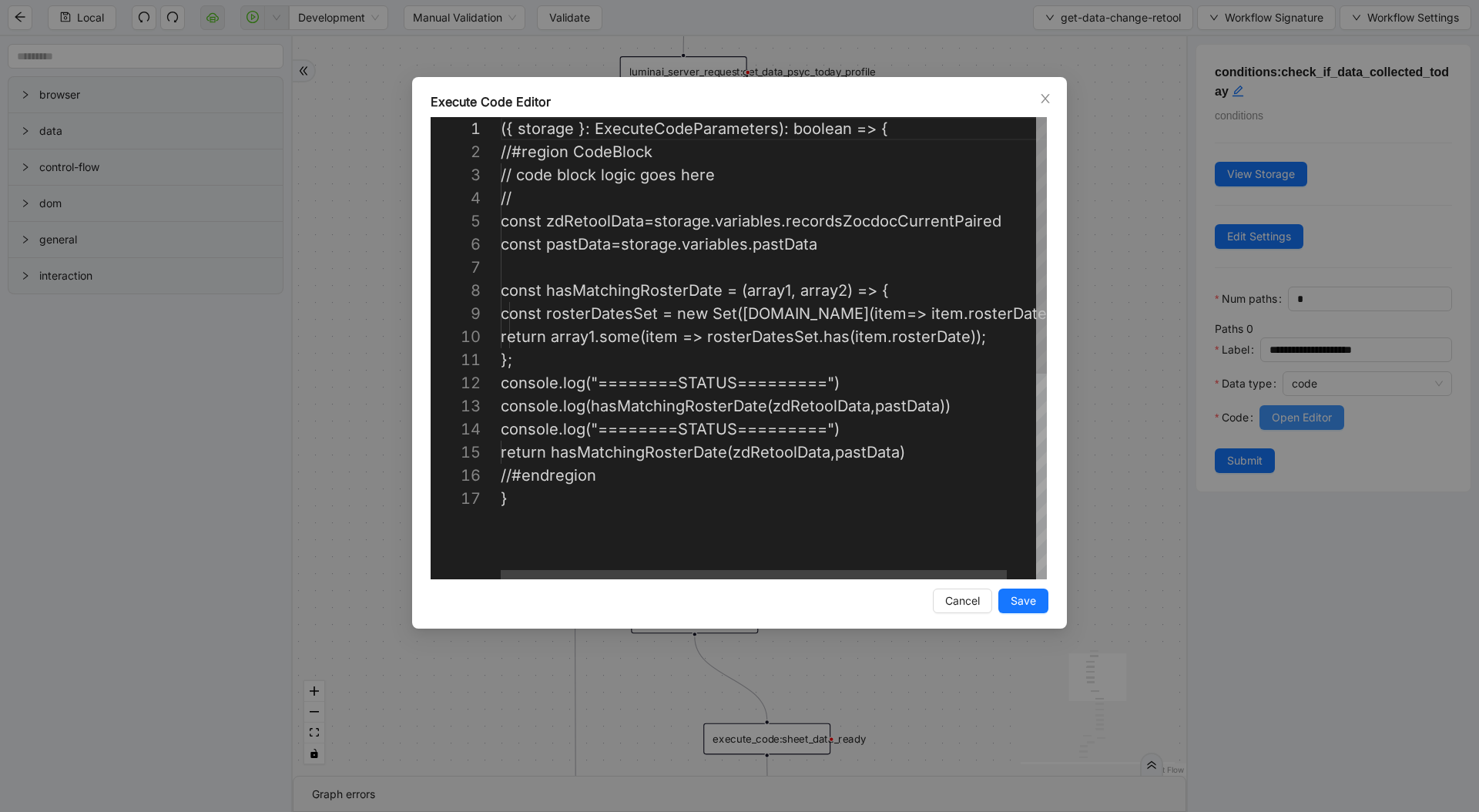
scroll to position [231, 0]
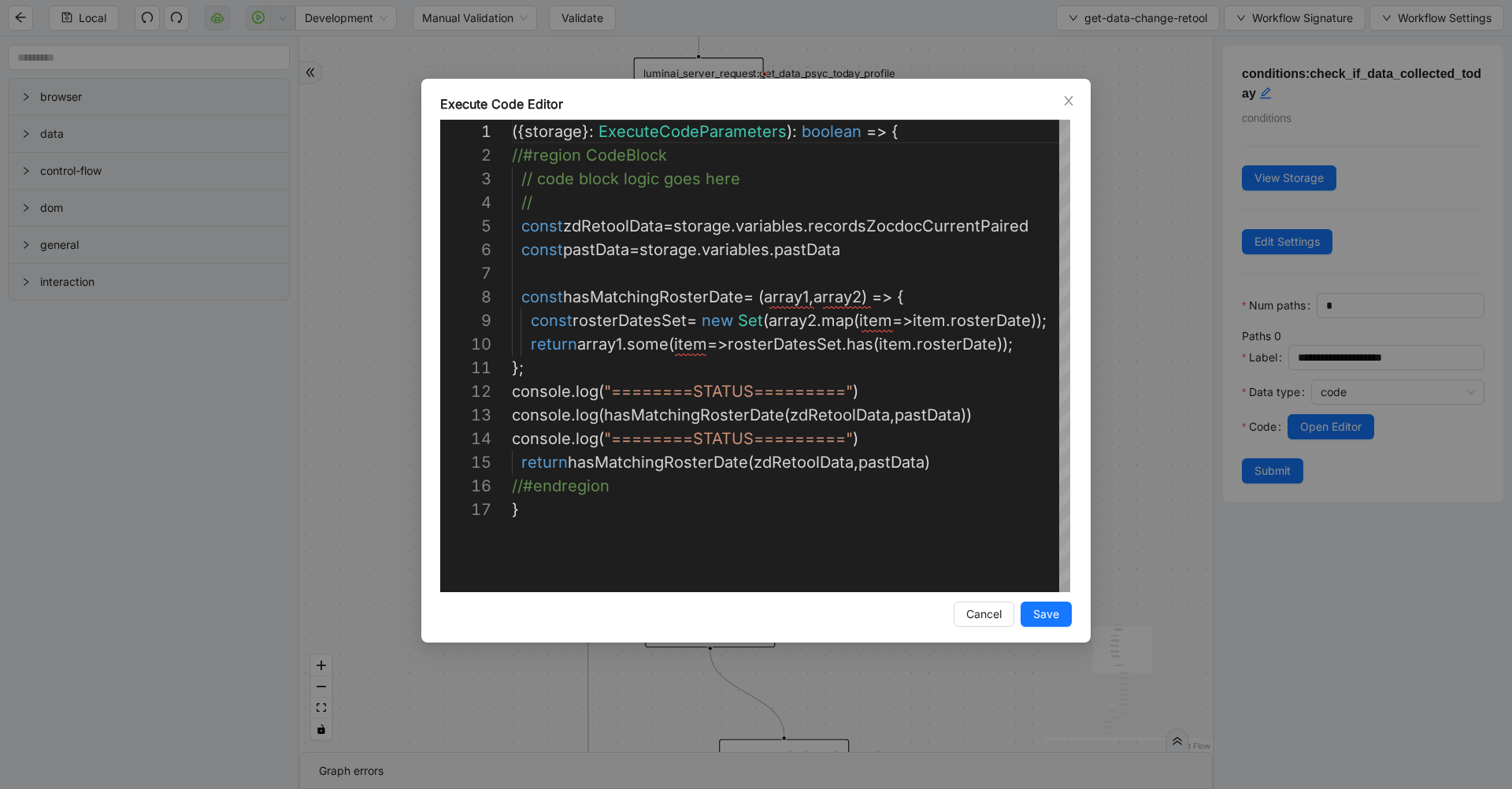
click at [1158, 445] on div "Execute Code Editor 1 2 3 4 5 6 7 8 9 10 11 12 13 14 15 16 17 ({ storage }: Exe…" at bounding box center [756, 394] width 1512 height 789
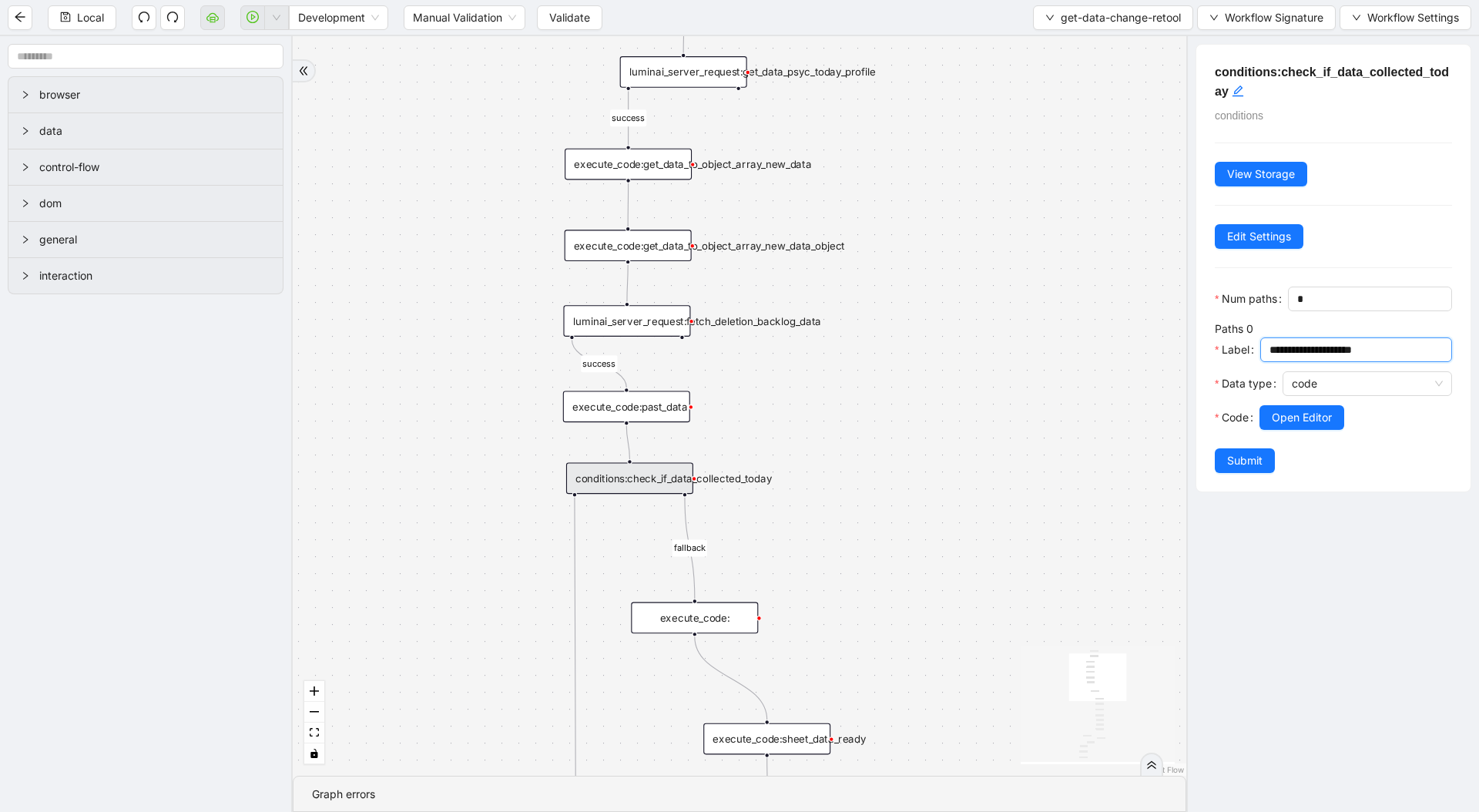
click at [1288, 354] on input "**********" at bounding box center [1354, 350] width 170 height 17
click at [1289, 354] on input "**********" at bounding box center [1354, 350] width 170 height 17
click at [1305, 418] on span "Open Editor" at bounding box center [1301, 418] width 60 height 17
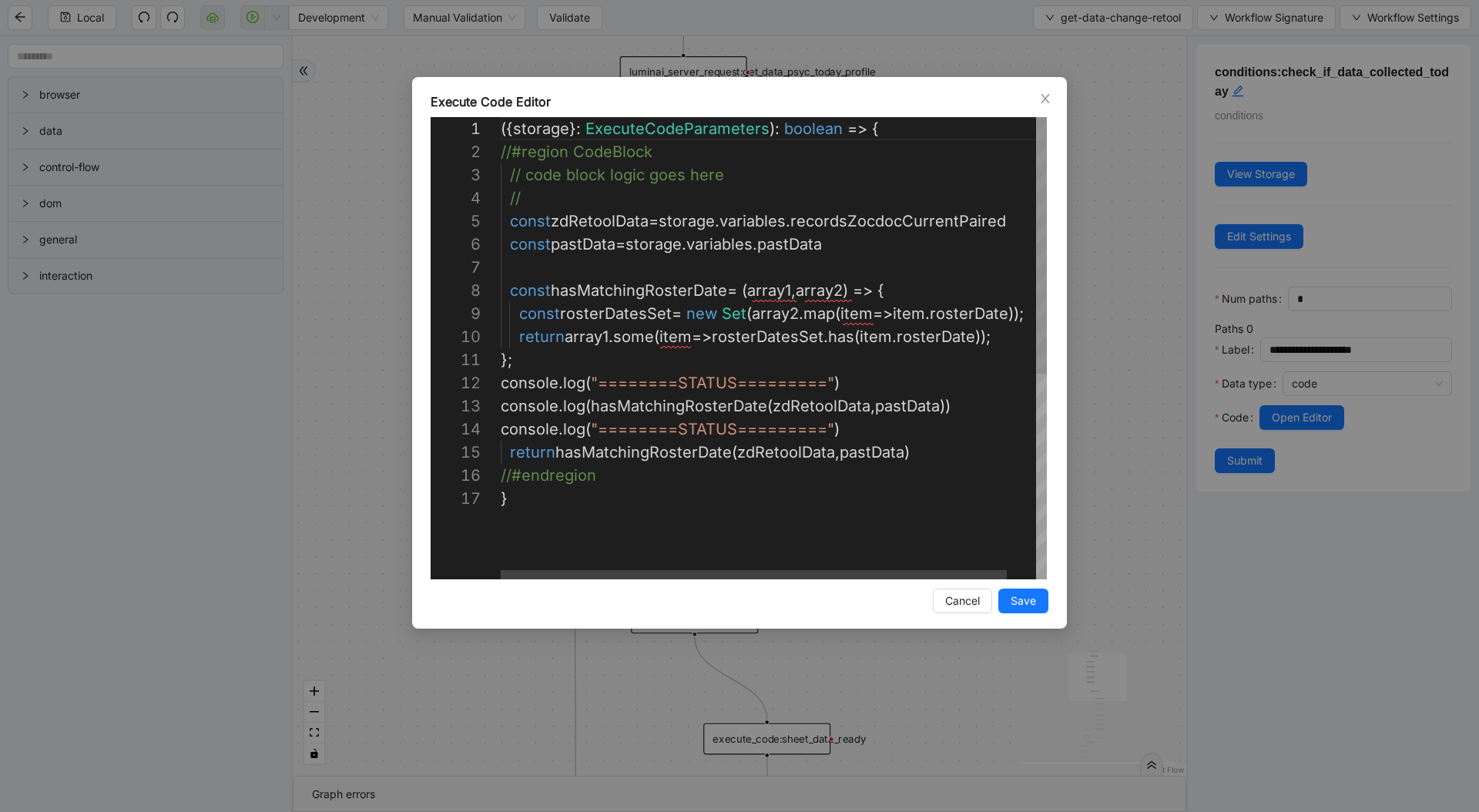
click at [613, 227] on div "({ storage }: ExecuteCodeParameters ): boolean => { //#region CodeBlock // code…" at bounding box center [788, 533] width 577 height 831
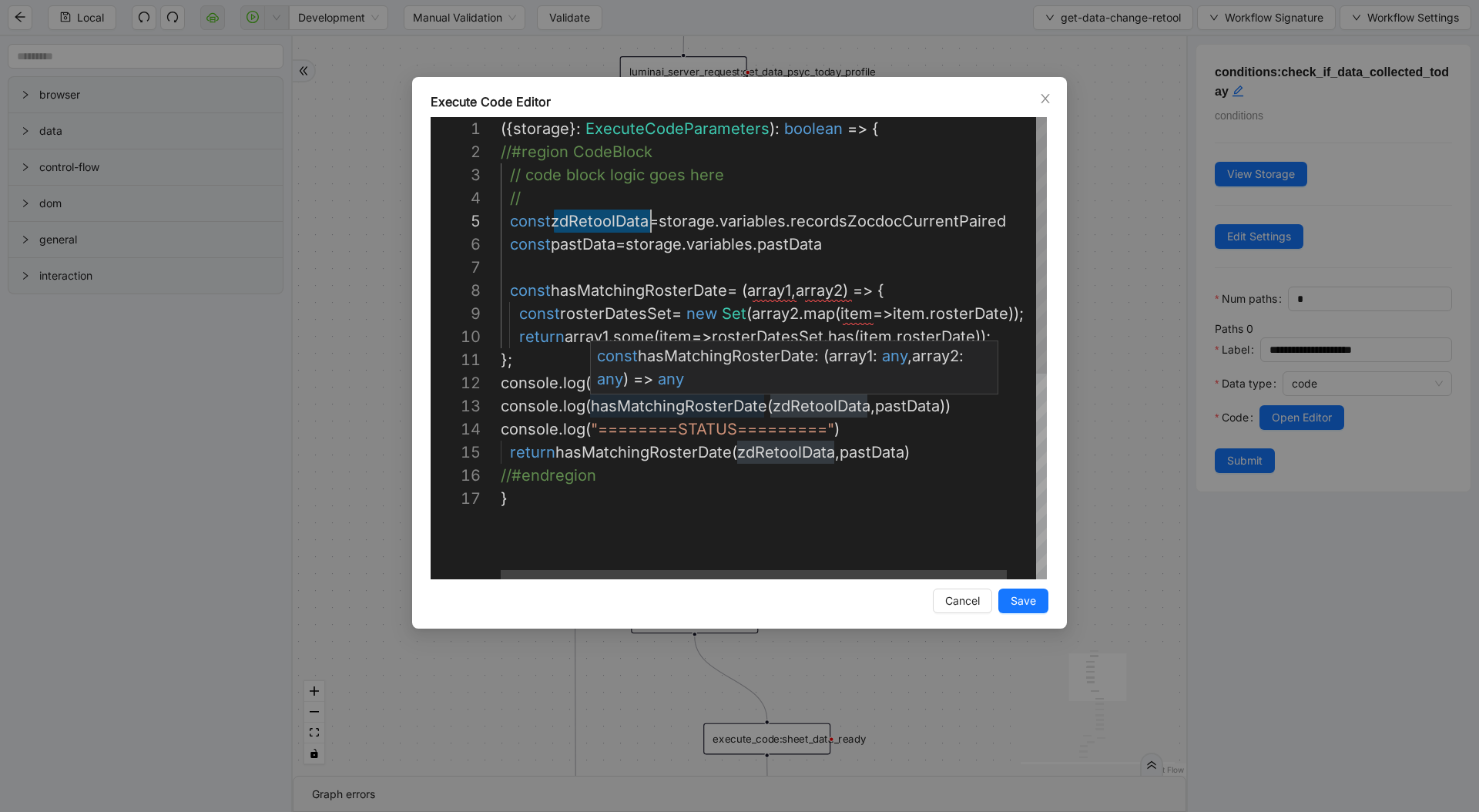
type textarea "**********"
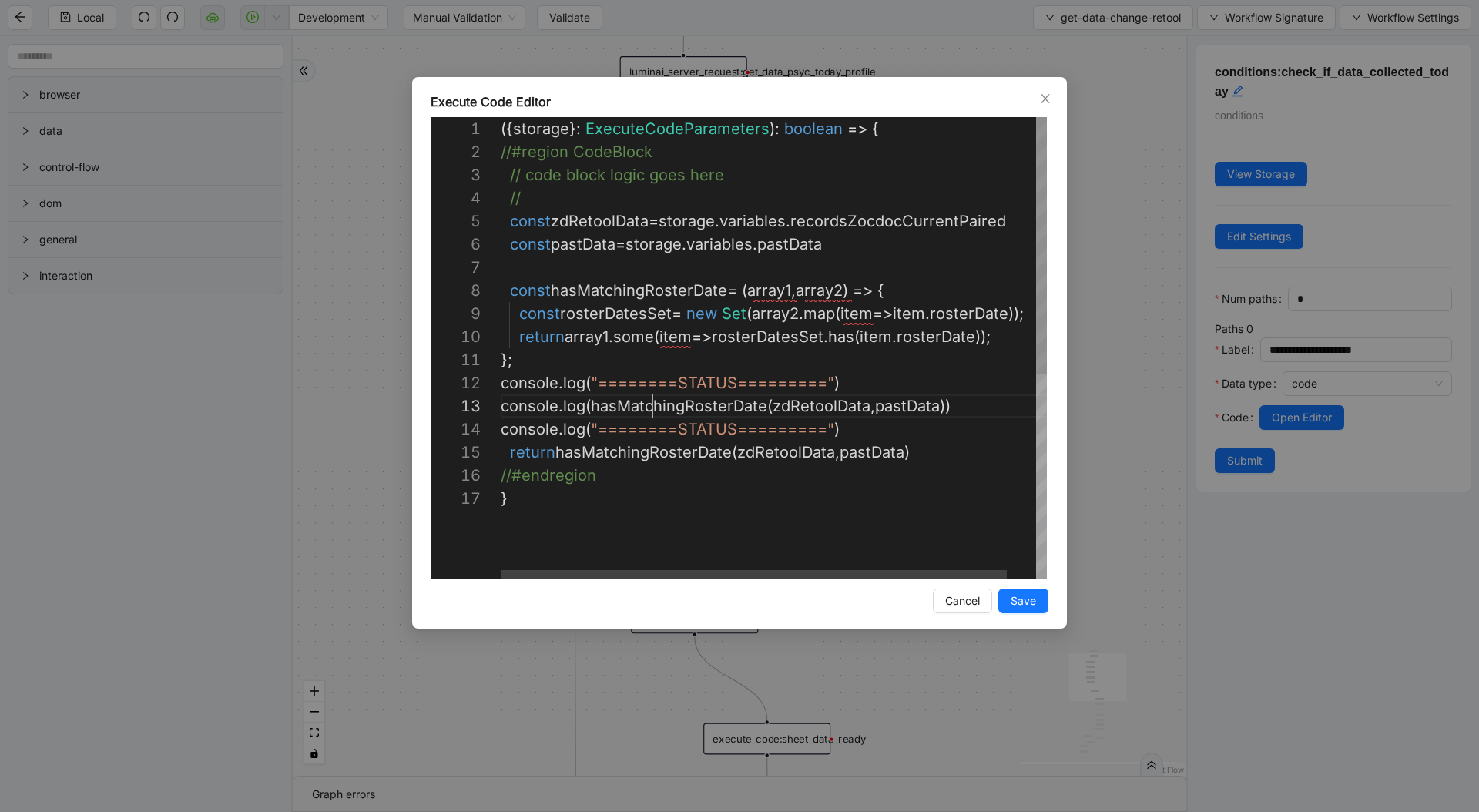
click at [648, 414] on div "({ storage }: ExecuteCodeParameters ): boolean => { //#region CodeBlock // code…" at bounding box center [788, 533] width 577 height 831
